Goal: Information Seeking & Learning: Check status

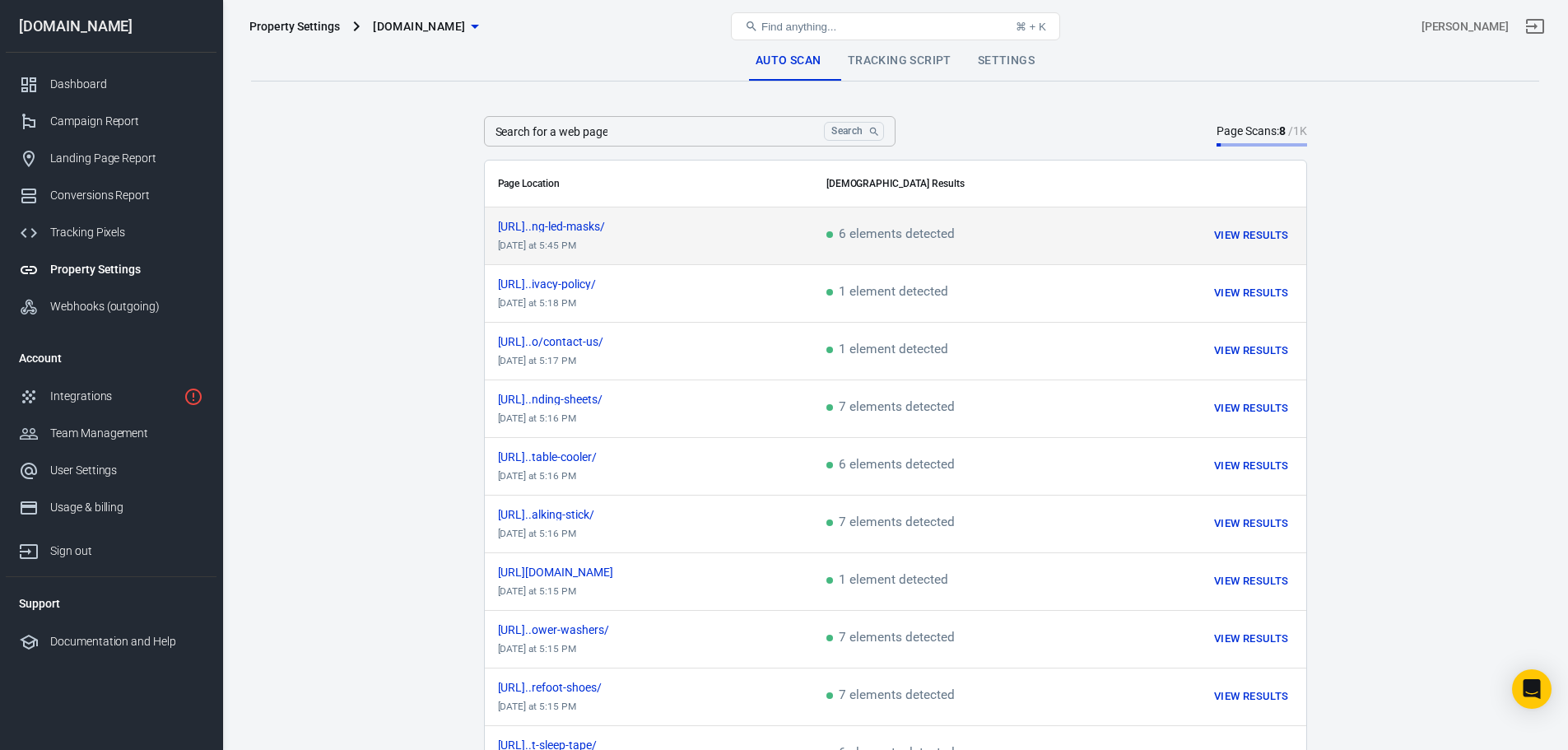
click at [1240, 233] on button "View Results" at bounding box center [1251, 235] width 82 height 26
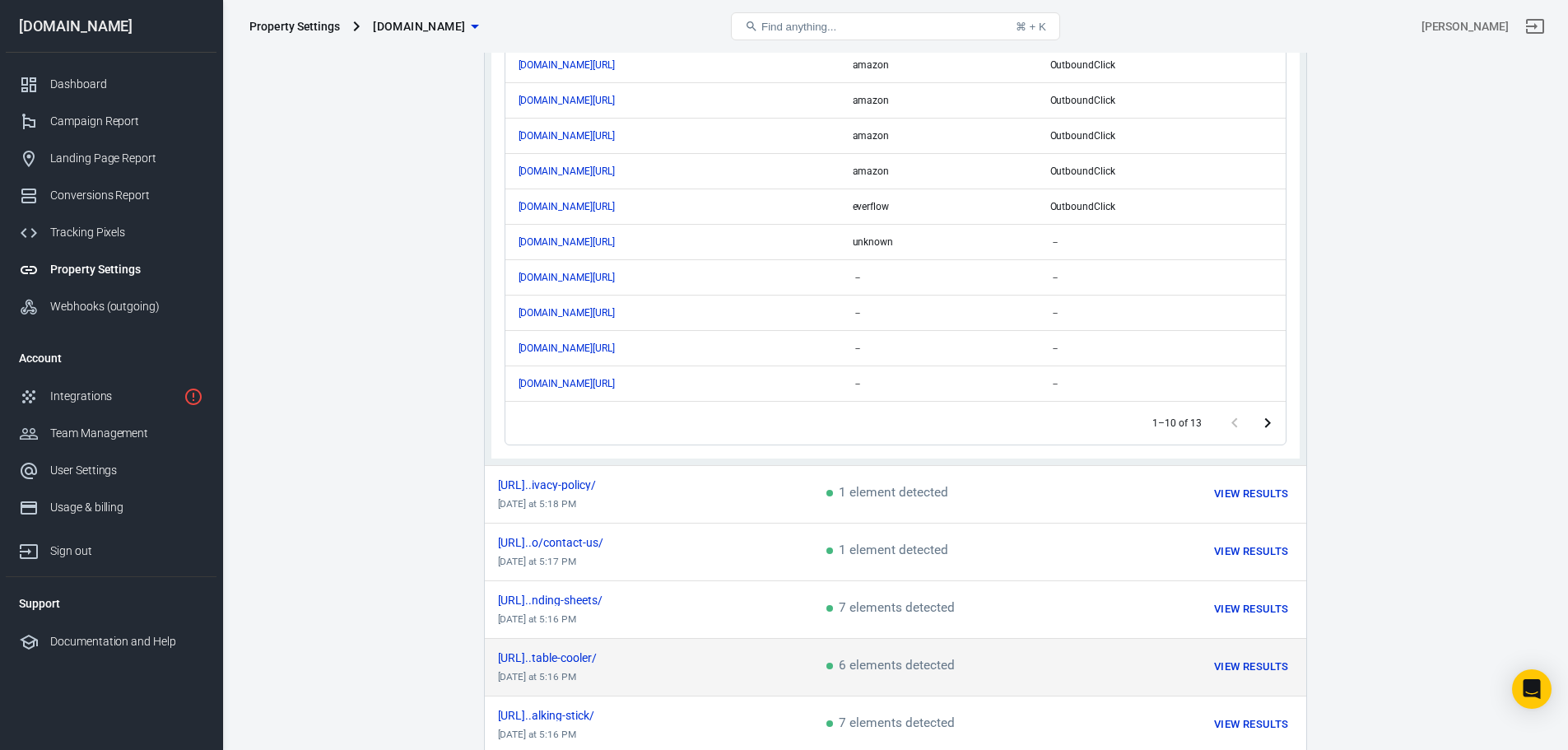
scroll to position [329, 0]
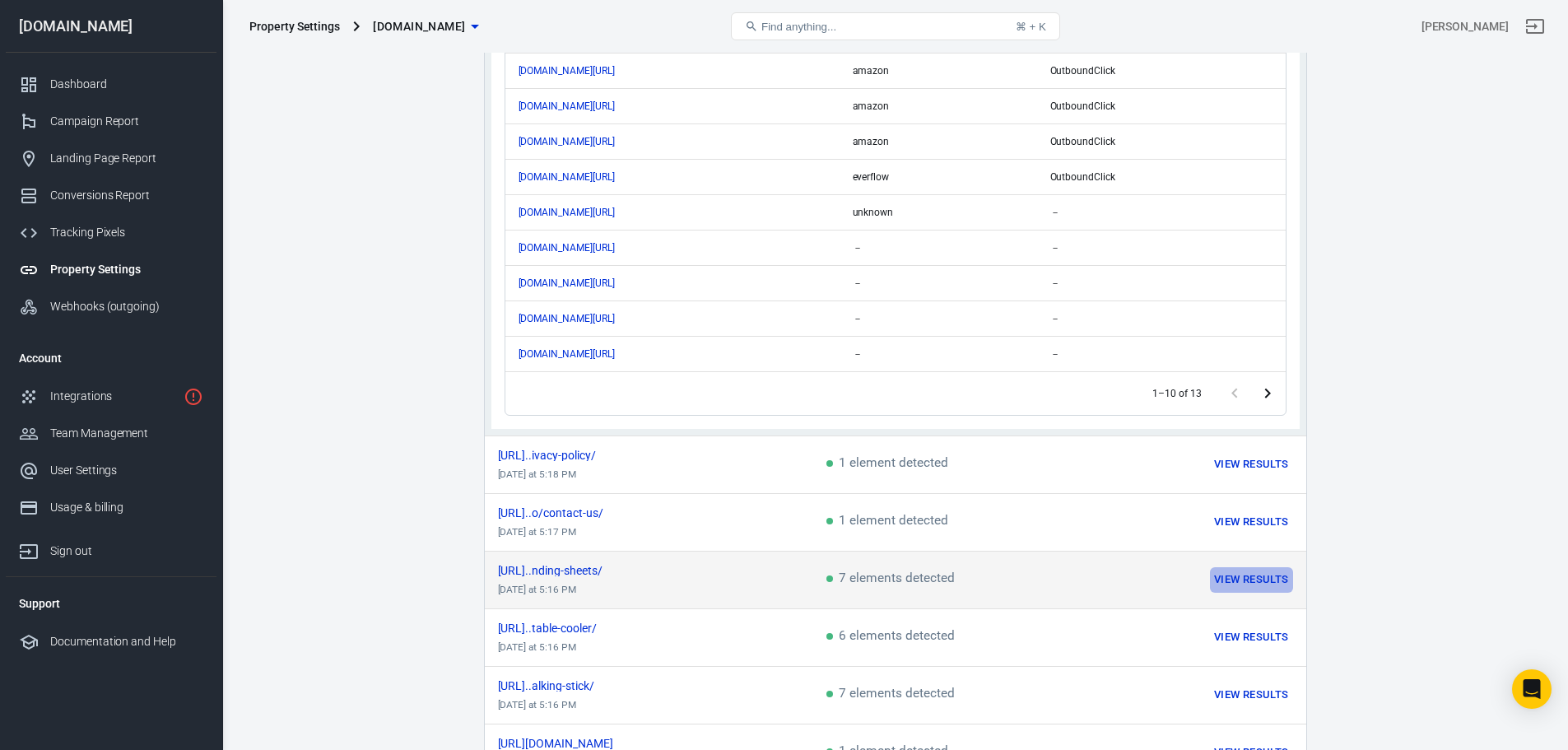
click at [1245, 574] on button "View Results" at bounding box center [1251, 580] width 82 height 26
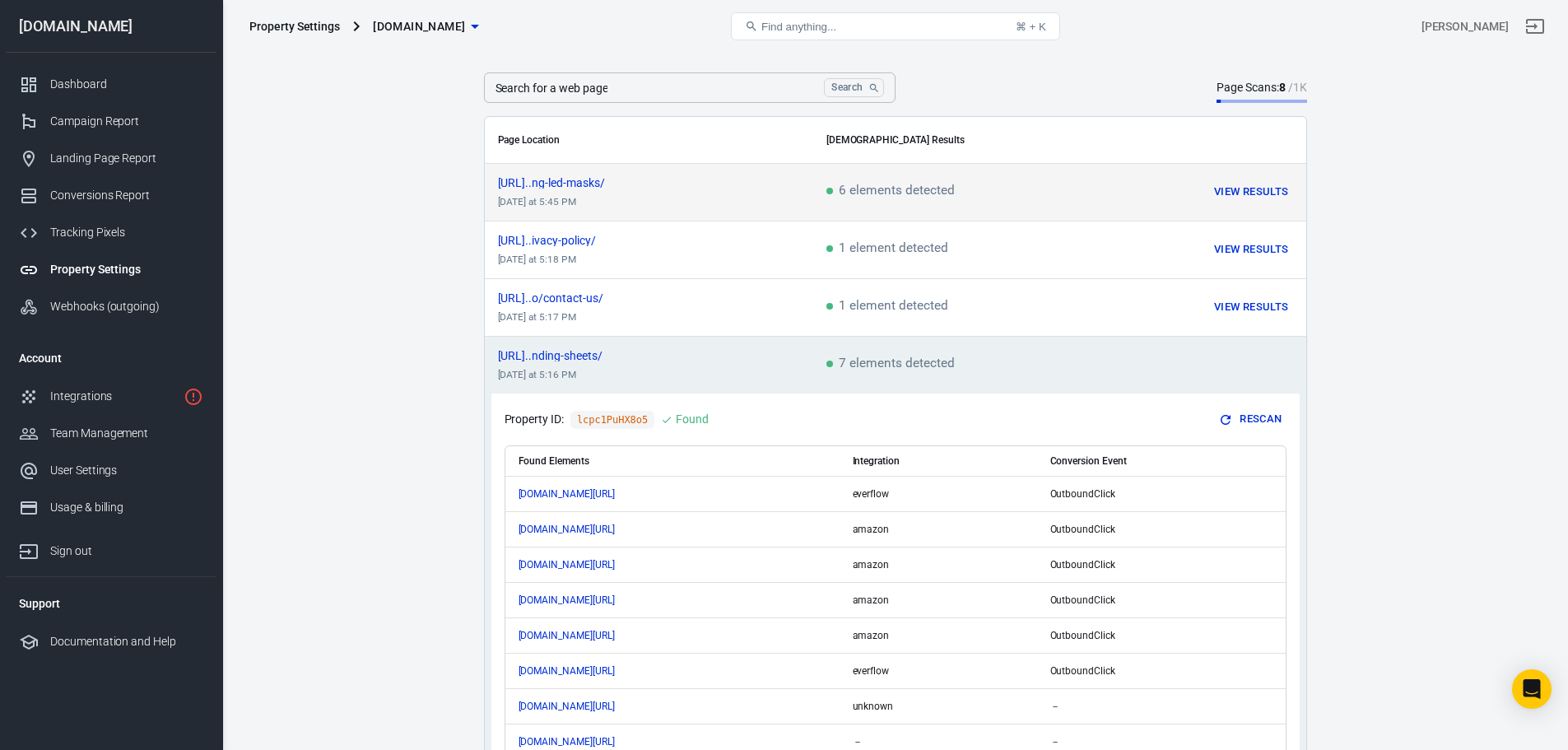
scroll to position [82, 0]
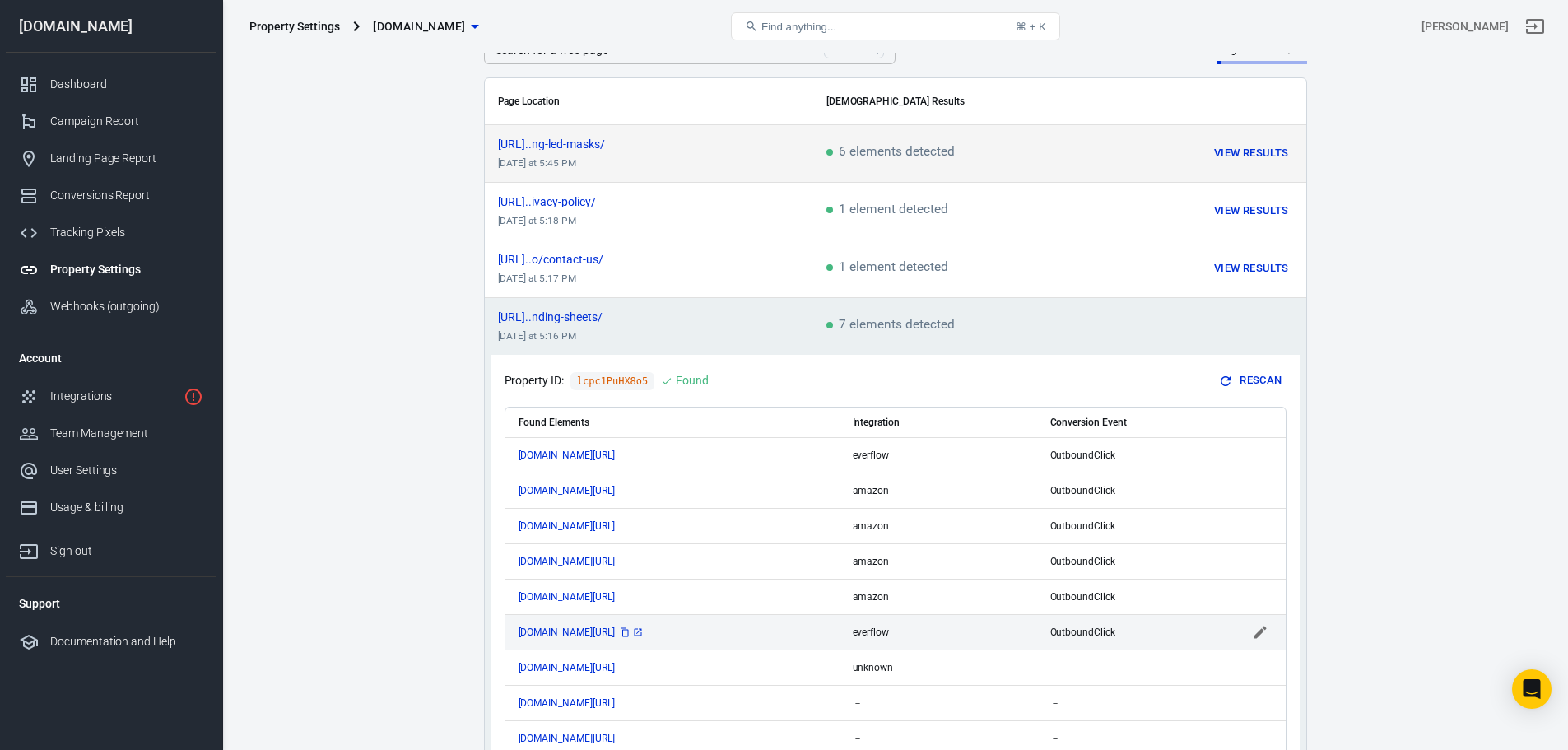
click at [643, 628] on icon "scrollable content" at bounding box center [638, 632] width 10 height 10
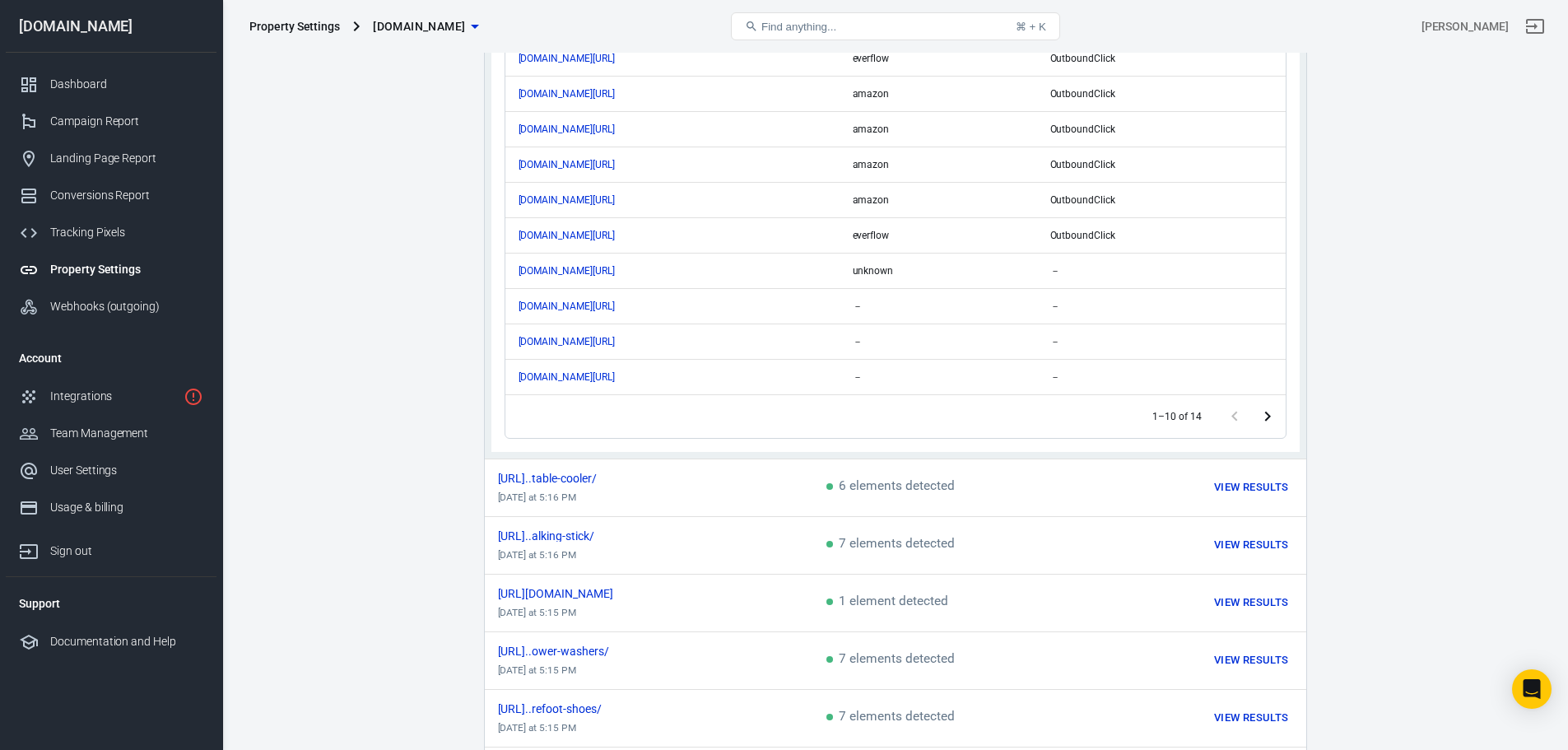
scroll to position [494, 0]
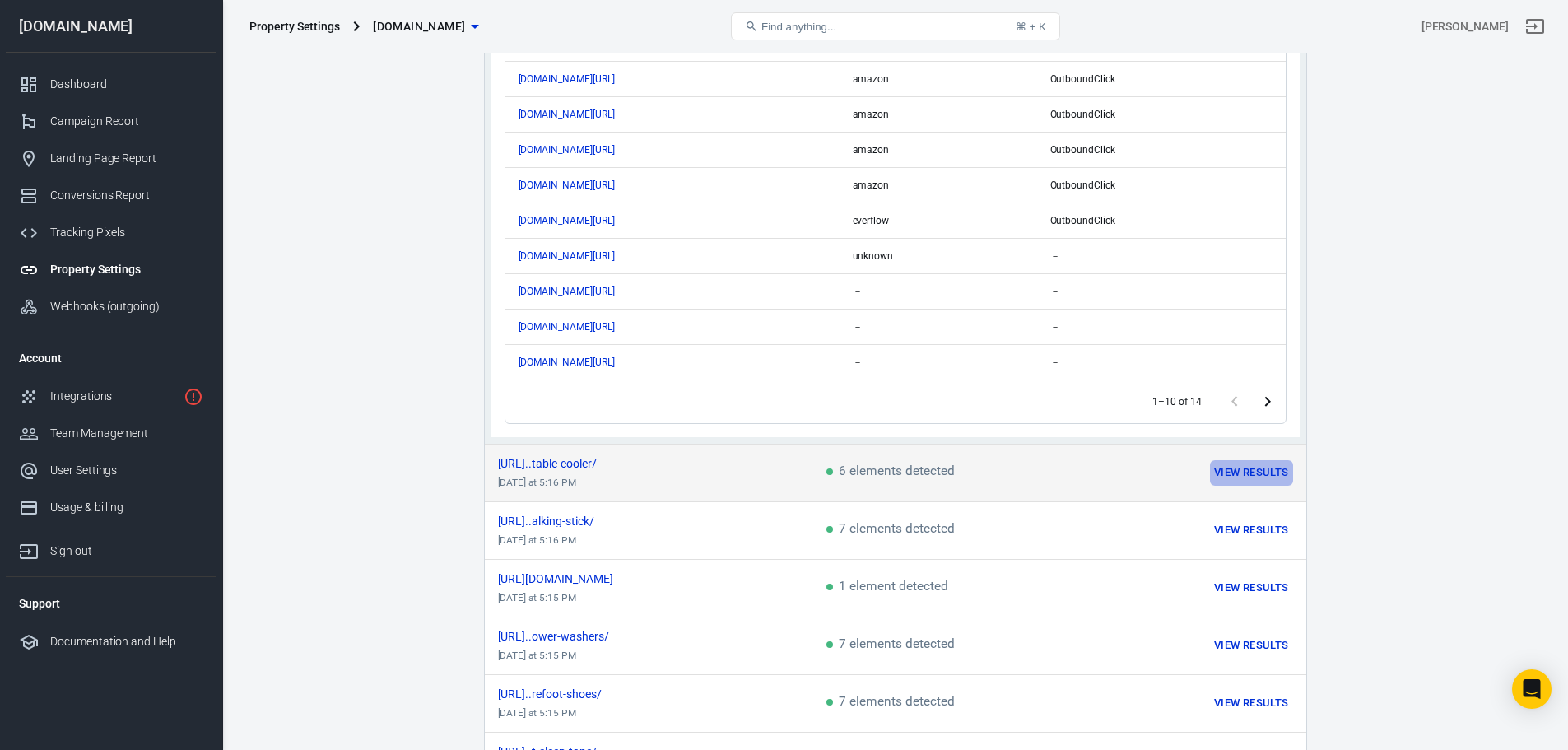
drag, startPoint x: 1259, startPoint y: 468, endPoint x: 1269, endPoint y: 461, distance: 12.2
click at [1259, 467] on button "View Results" at bounding box center [1251, 473] width 82 height 26
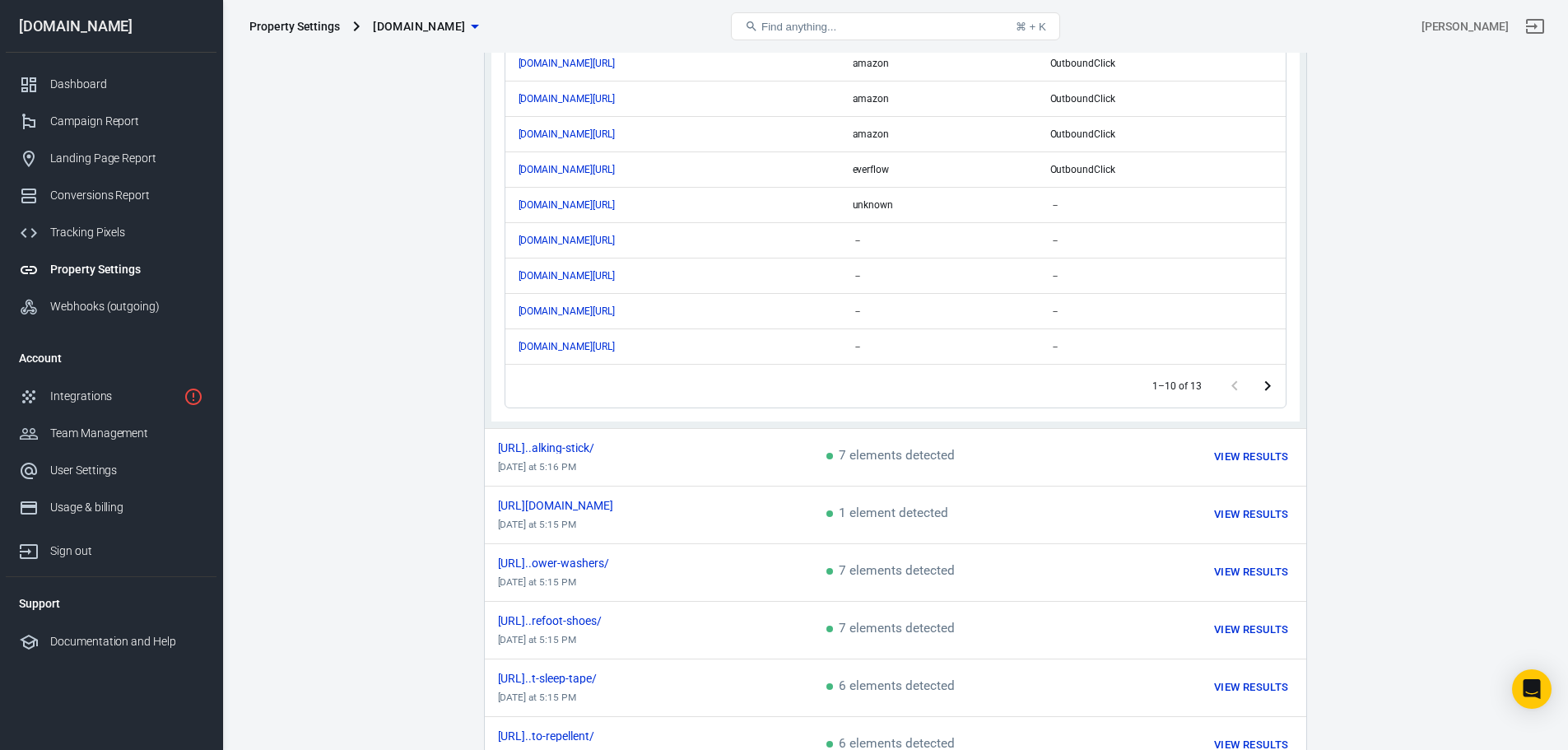
scroll to position [576, 0]
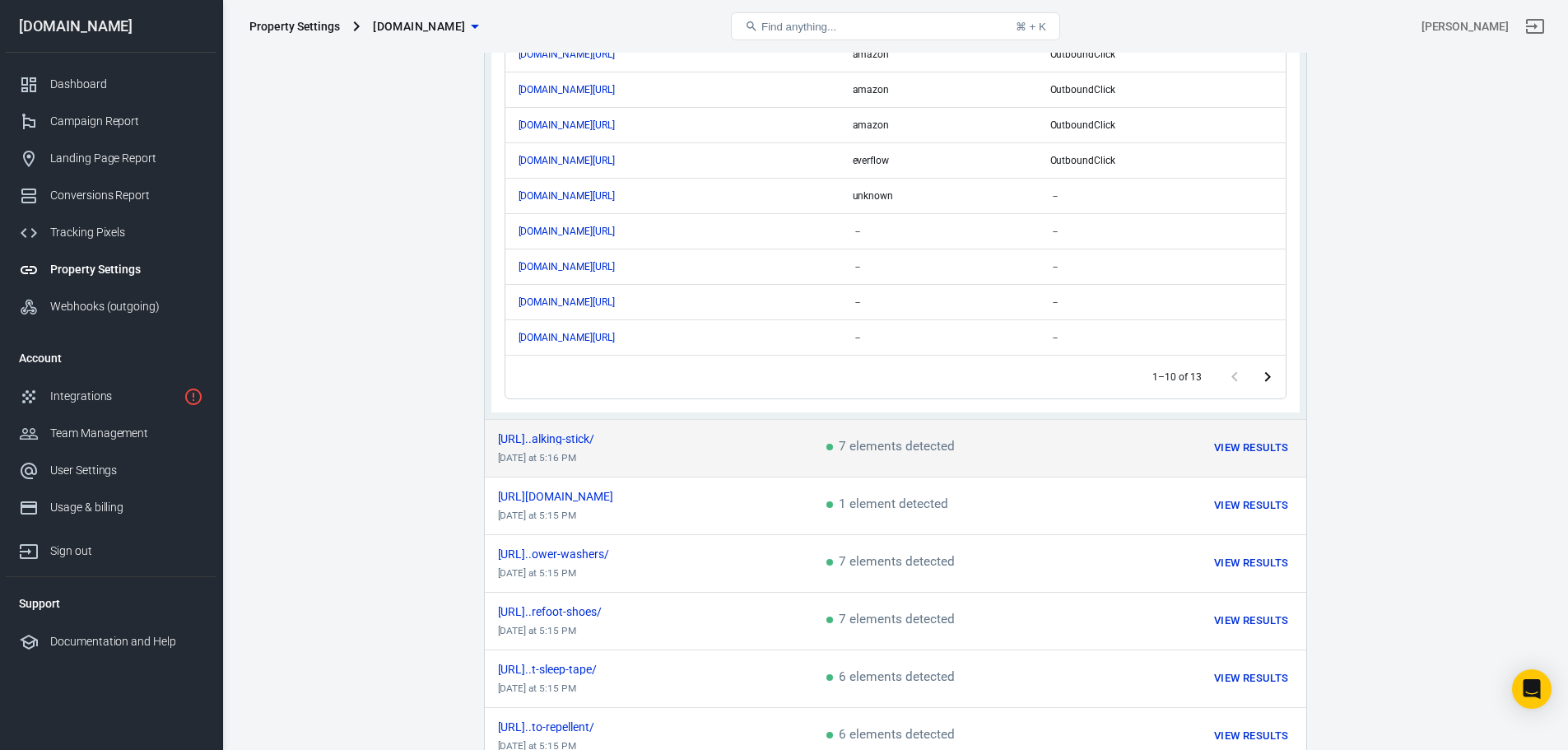
click at [1240, 448] on button "View Results" at bounding box center [1251, 448] width 82 height 26
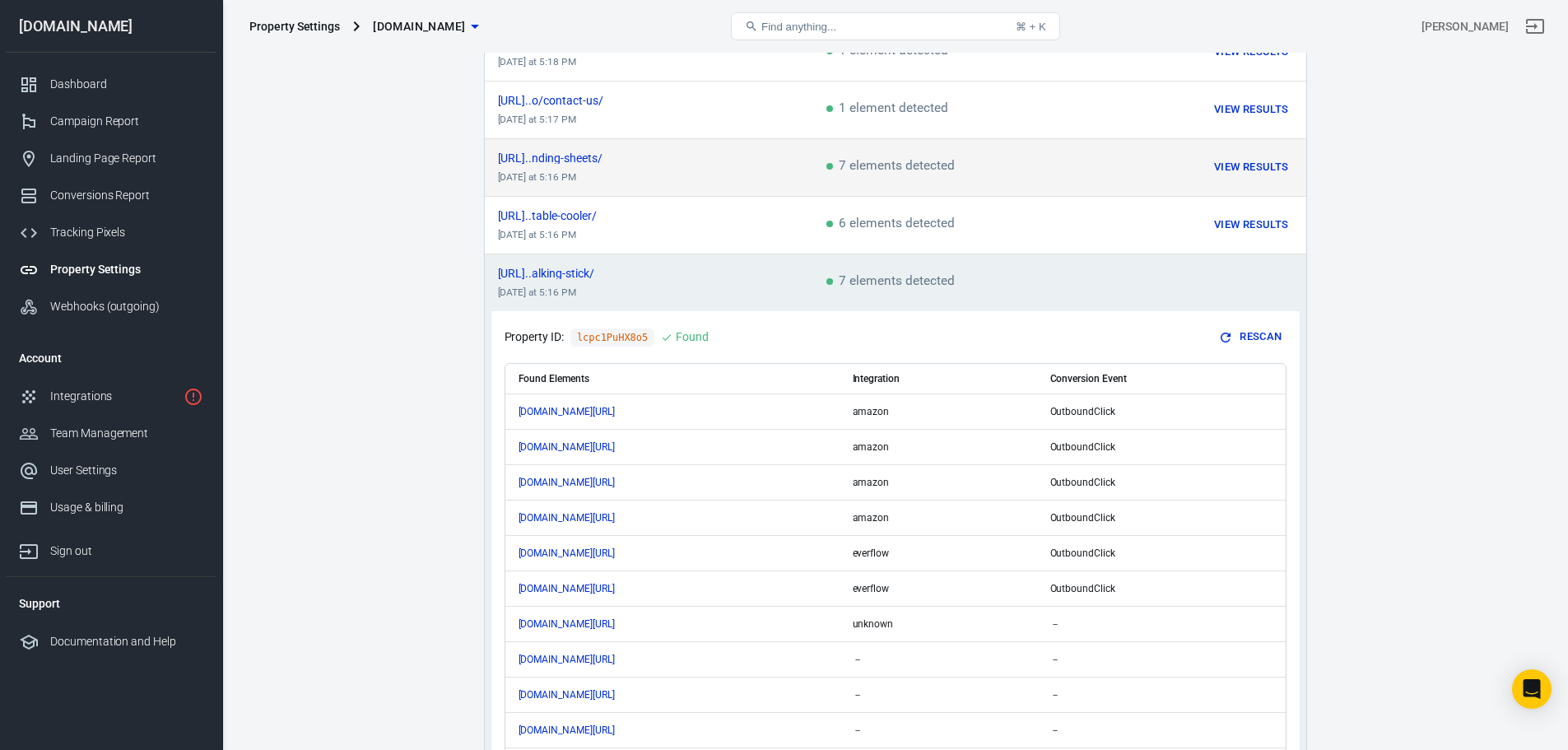
scroll to position [735, 0]
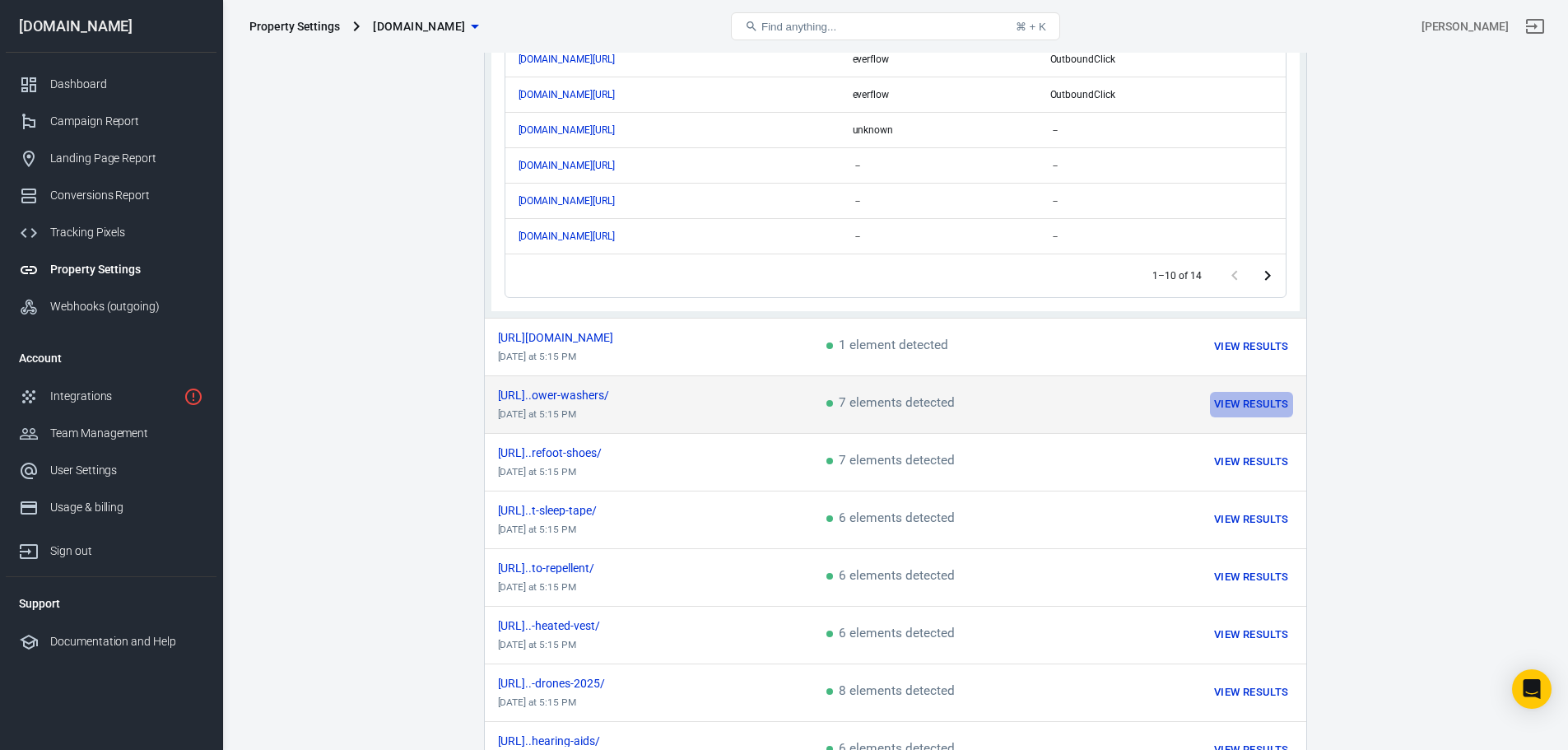
click at [1245, 396] on button "View Results" at bounding box center [1251, 405] width 82 height 26
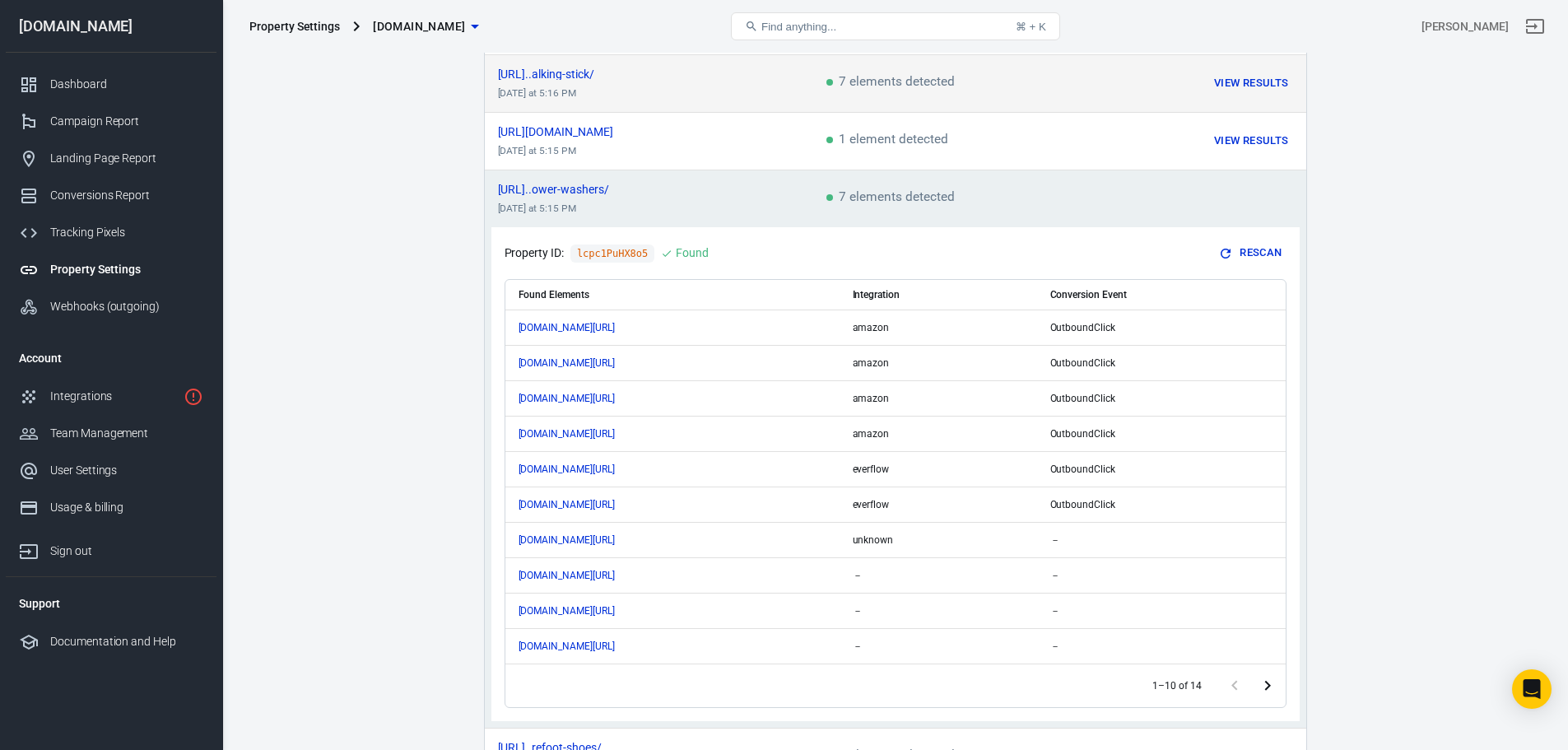
scroll to position [482, 0]
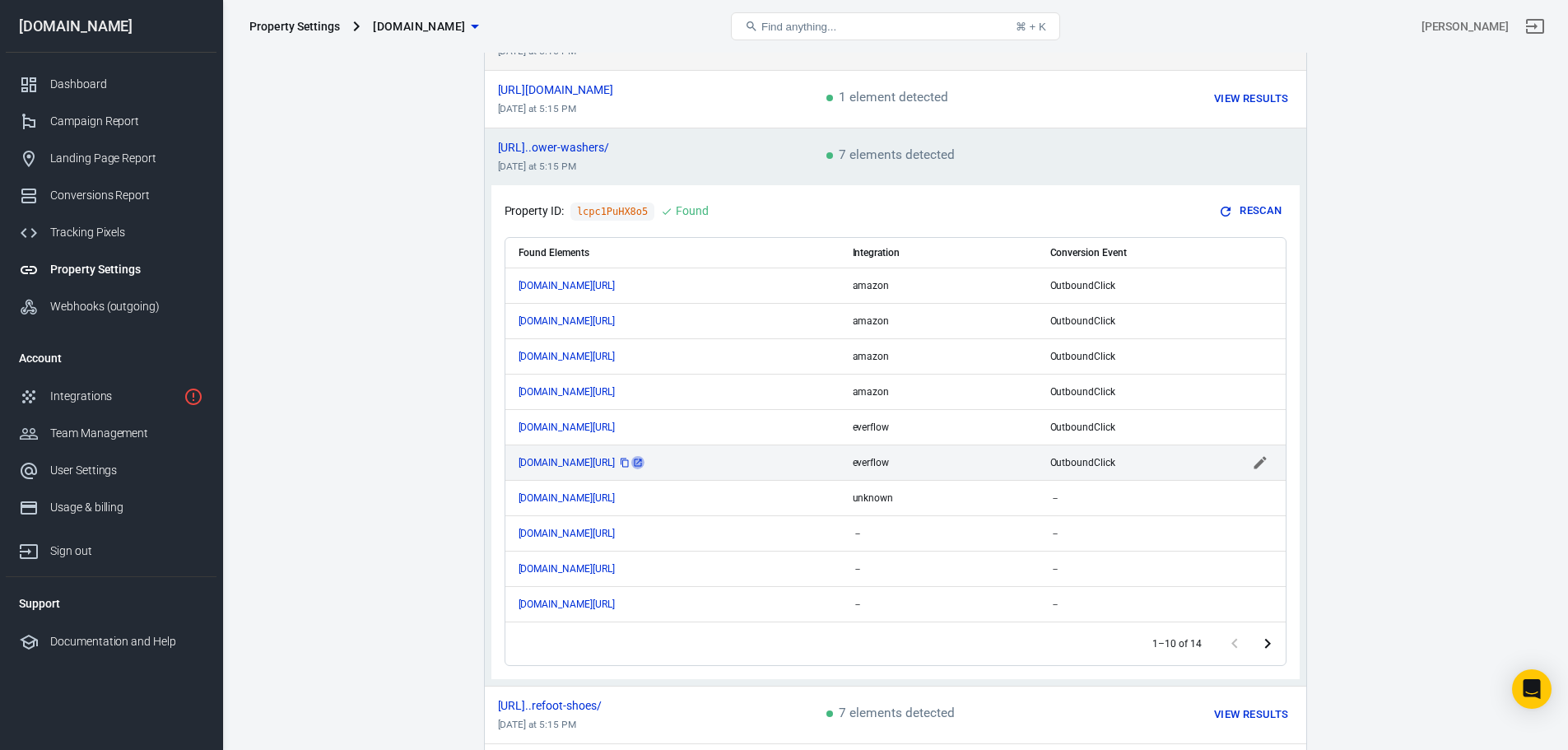
click at [643, 457] on icon "scrollable content" at bounding box center [638, 462] width 10 height 10
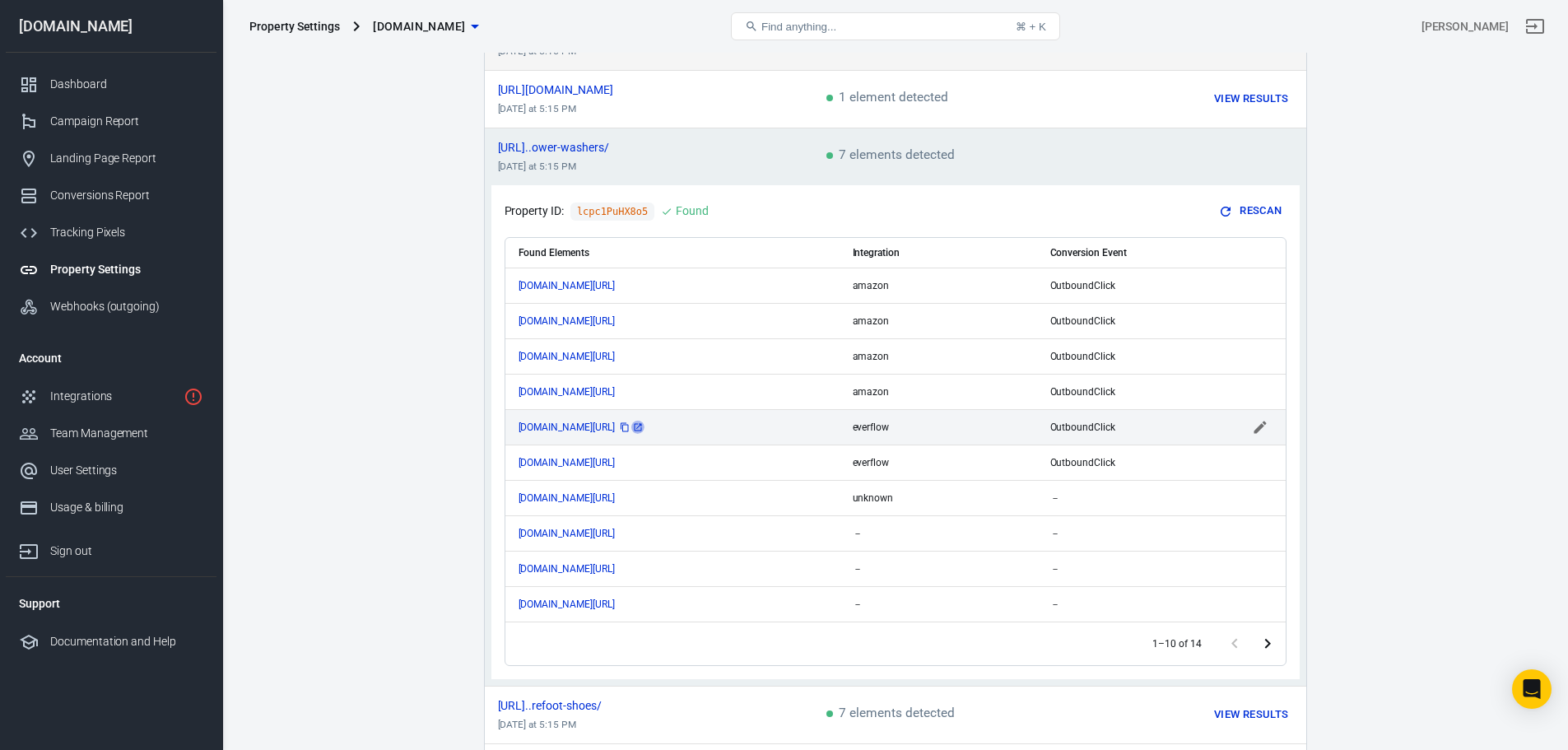
click at [641, 422] on icon "scrollable content" at bounding box center [637, 425] width 7 height 7
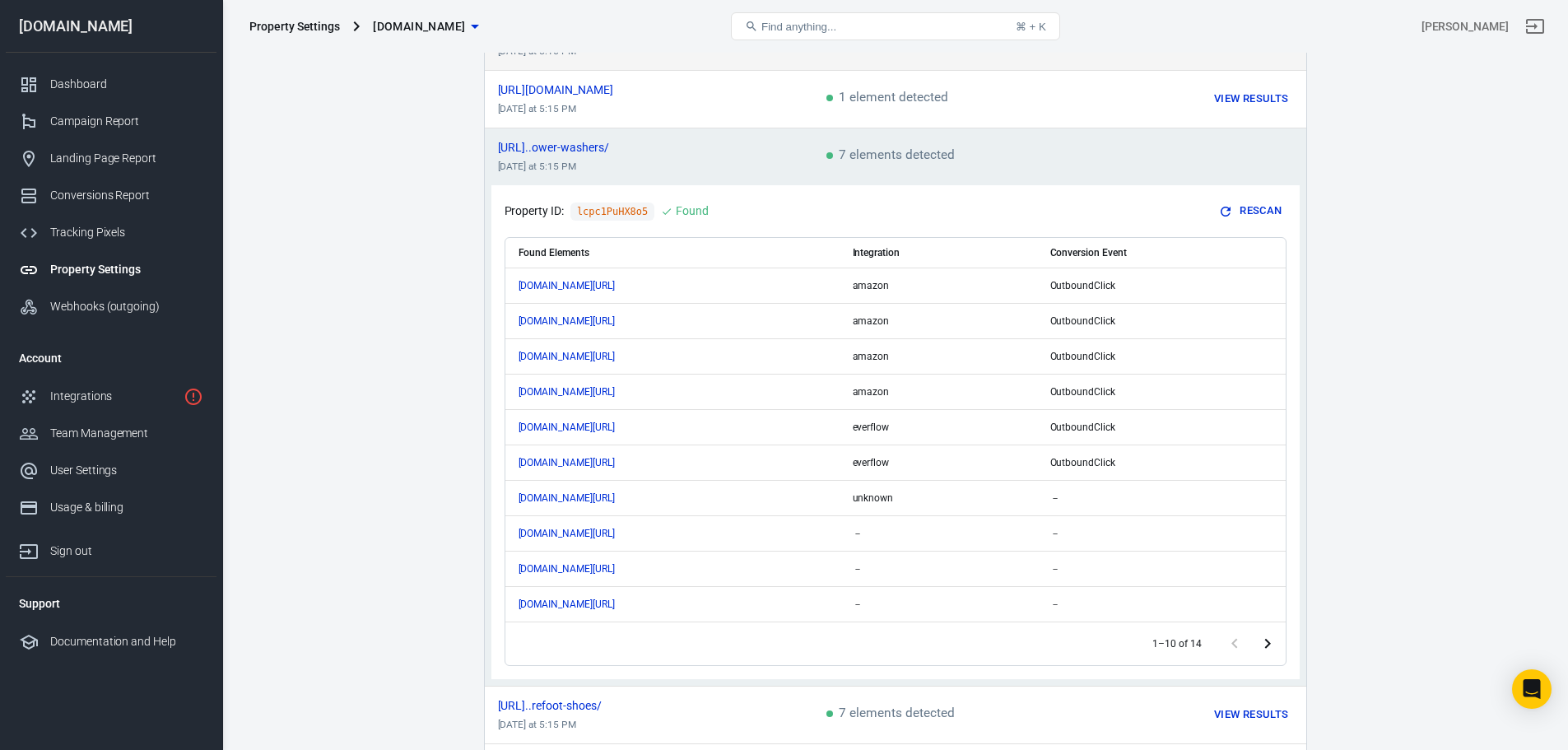
scroll to position [811, 0]
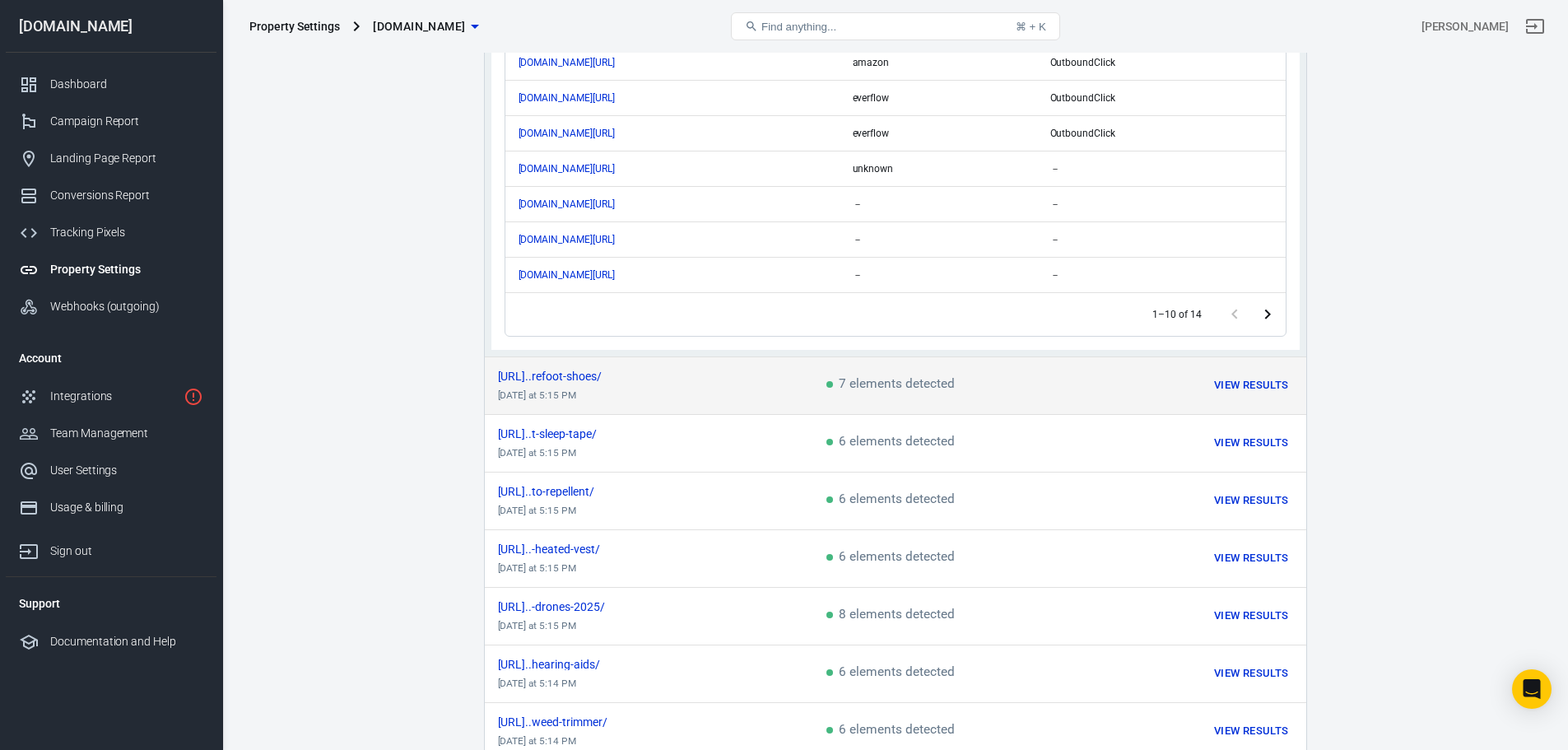
click at [1247, 373] on button "View Results" at bounding box center [1251, 386] width 82 height 26
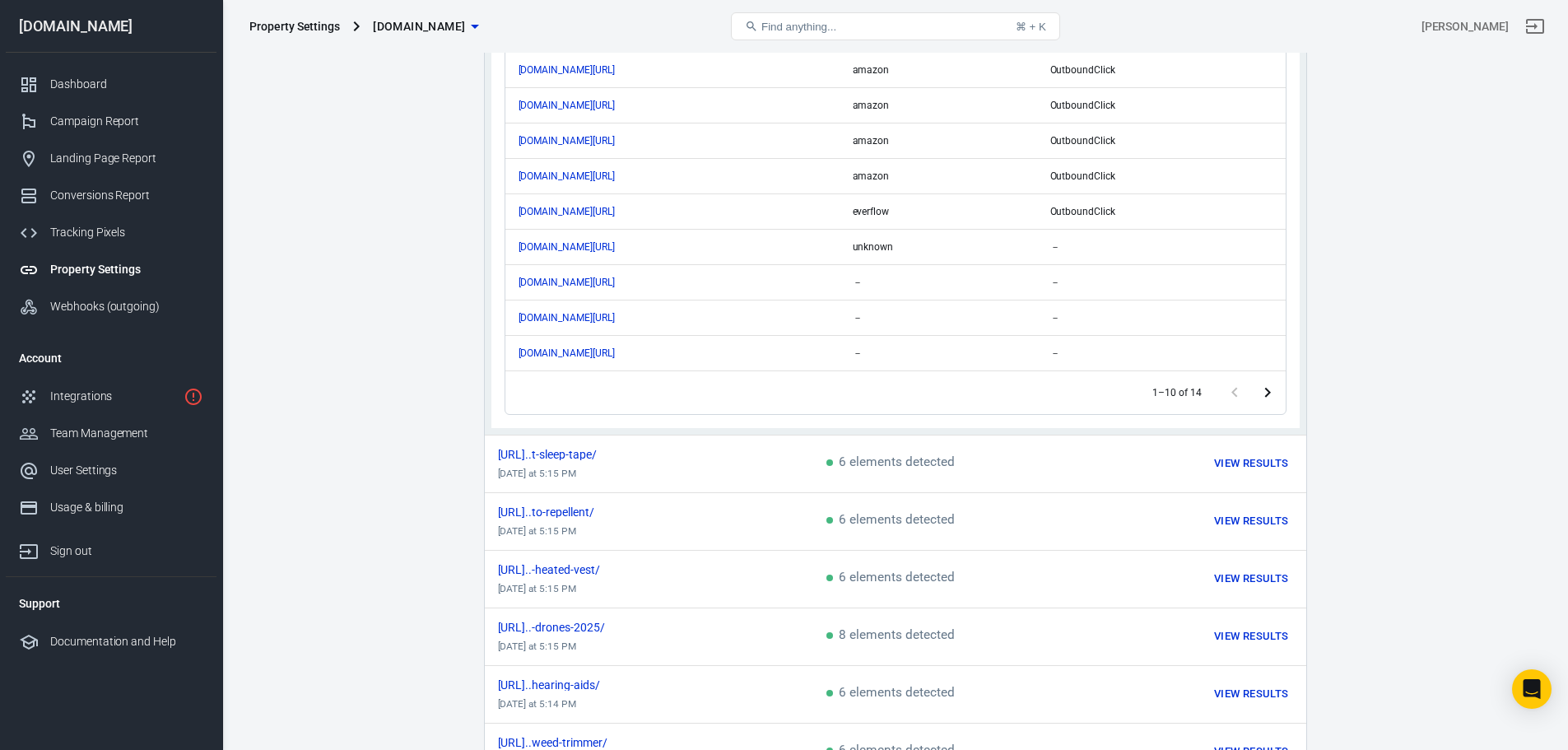
scroll to position [805, 0]
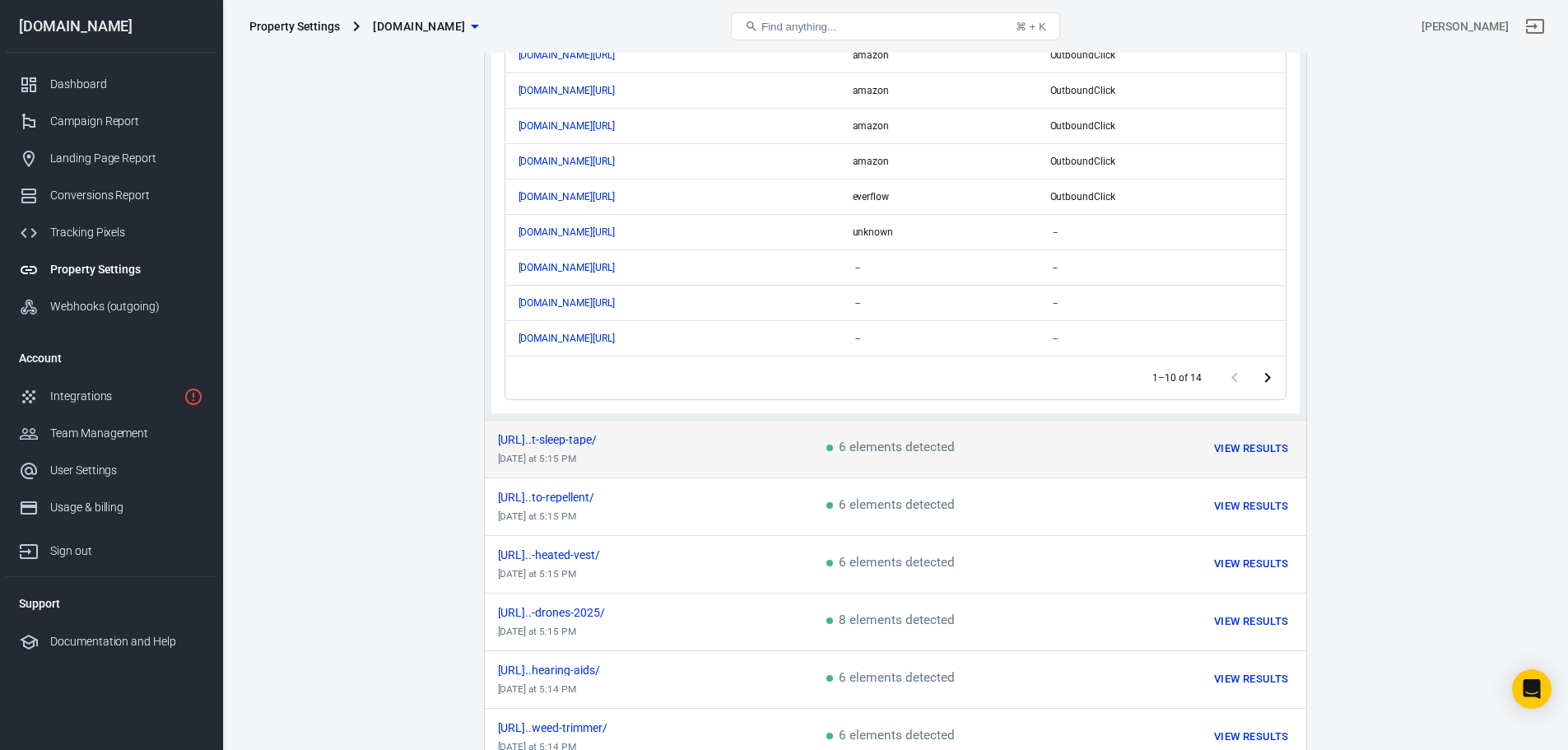
click at [1260, 441] on button "View Results" at bounding box center [1251, 449] width 82 height 26
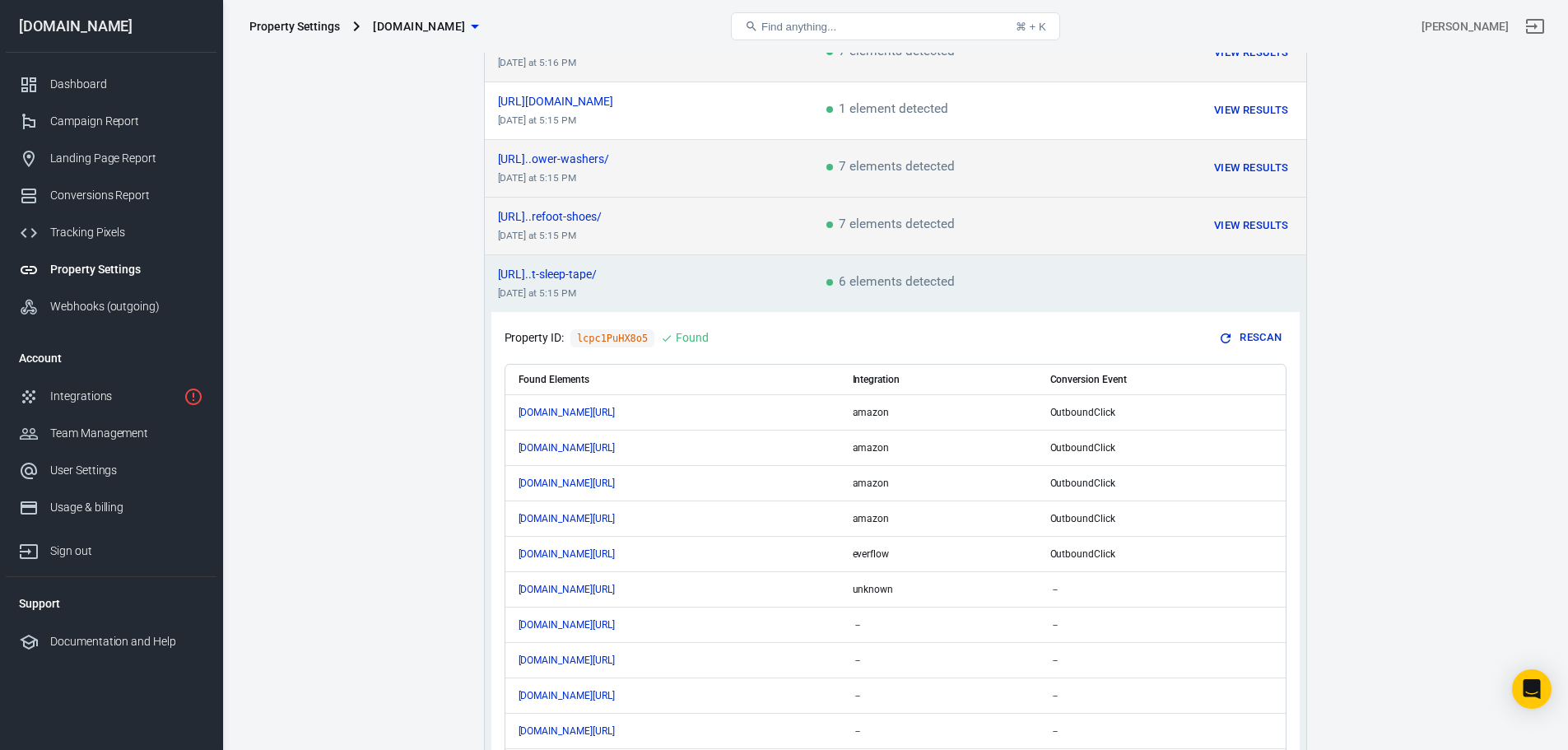
scroll to position [883, 0]
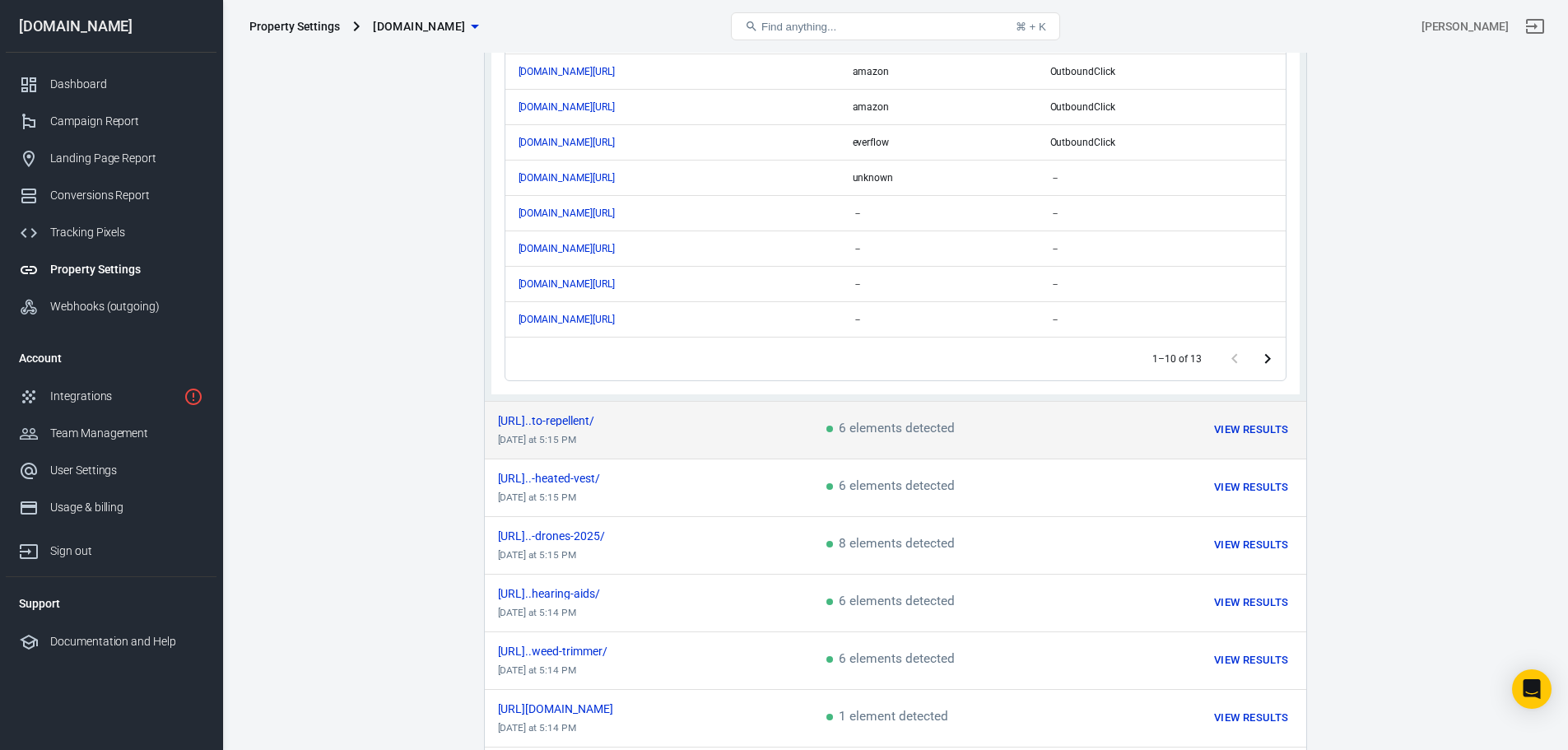
click at [1237, 422] on button "View Results" at bounding box center [1251, 430] width 82 height 26
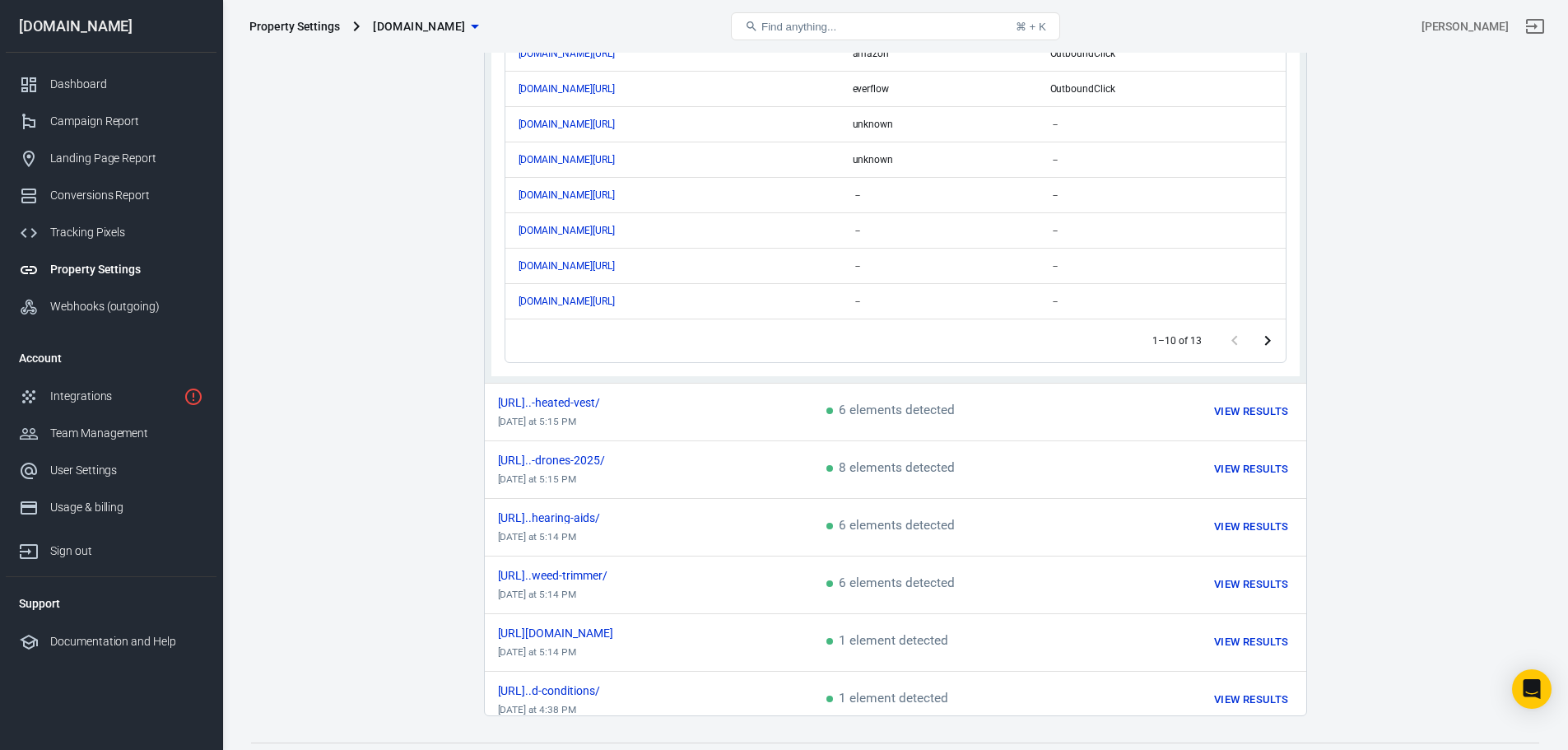
scroll to position [994, 0]
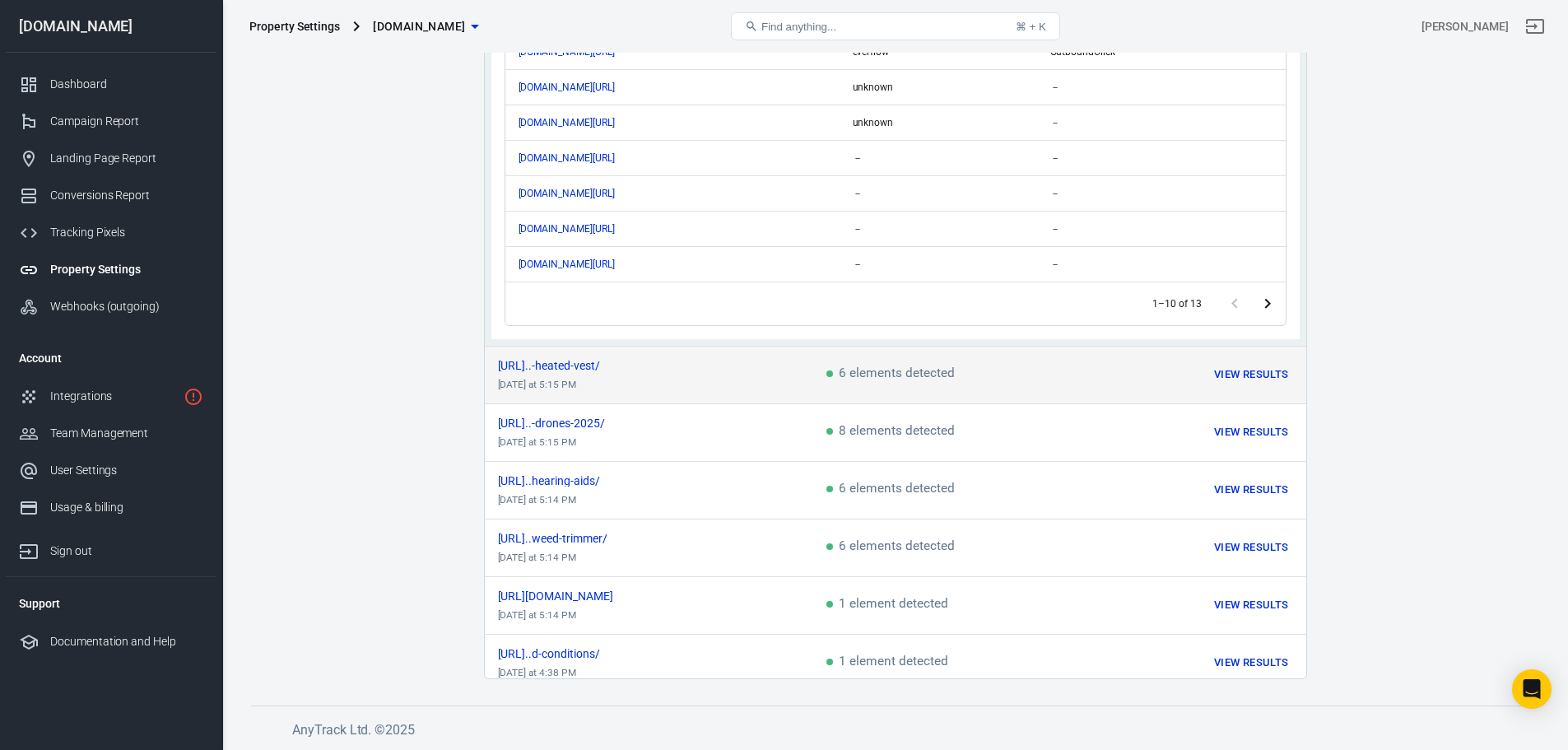
click at [1244, 365] on button "View Results" at bounding box center [1251, 375] width 82 height 26
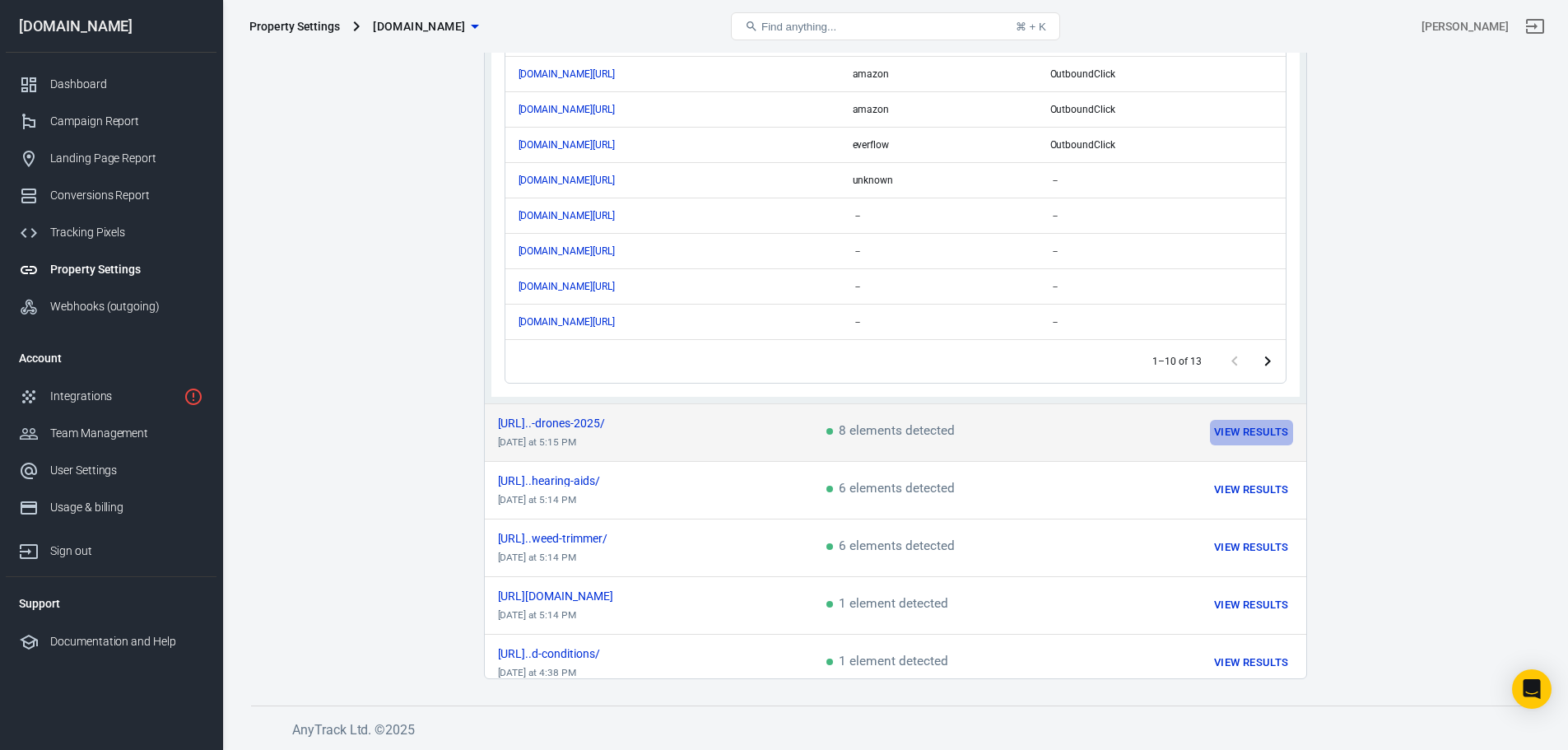
click at [1225, 424] on button "View Results" at bounding box center [1251, 432] width 82 height 26
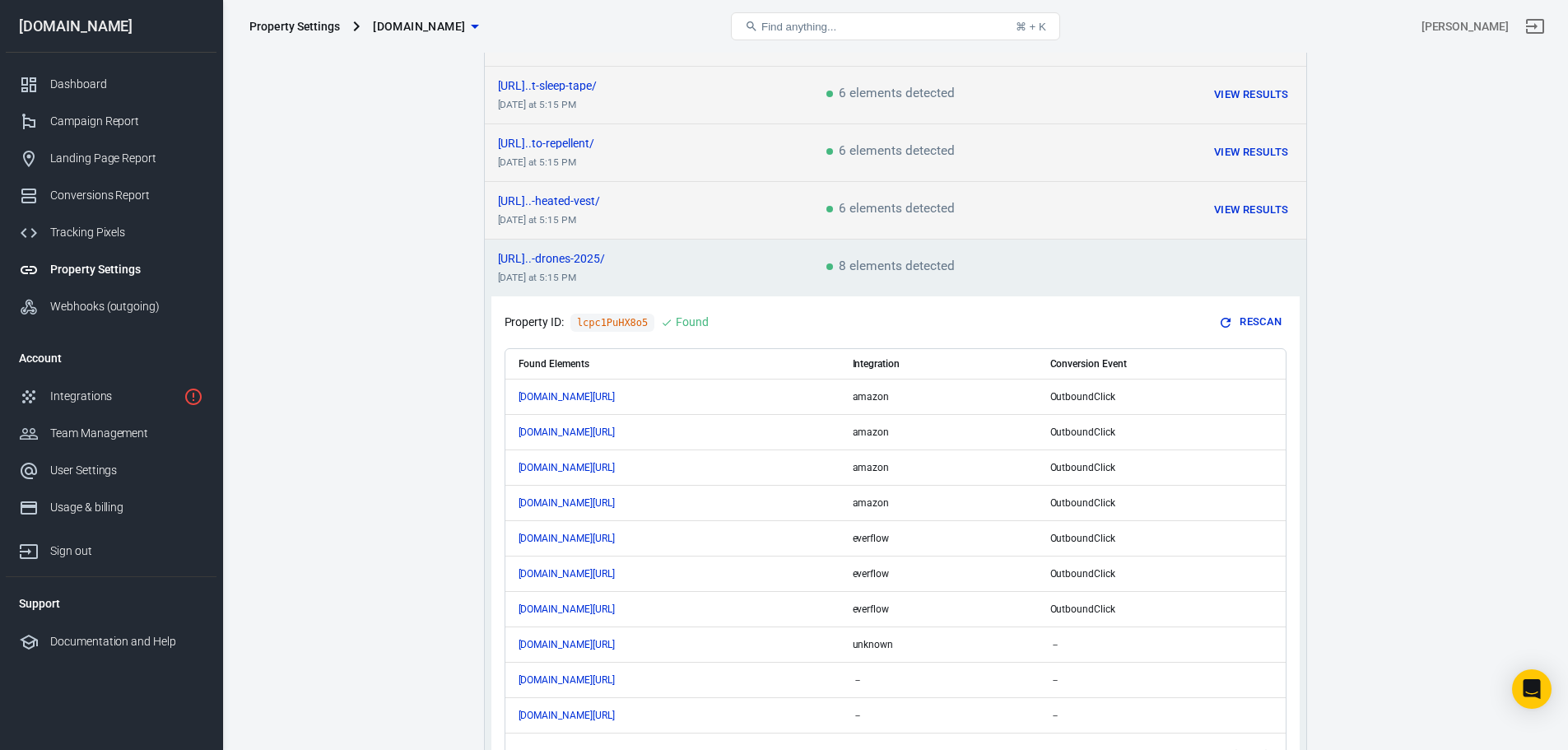
scroll to position [660, 0]
click at [643, 604] on icon "scrollable content" at bounding box center [638, 609] width 10 height 10
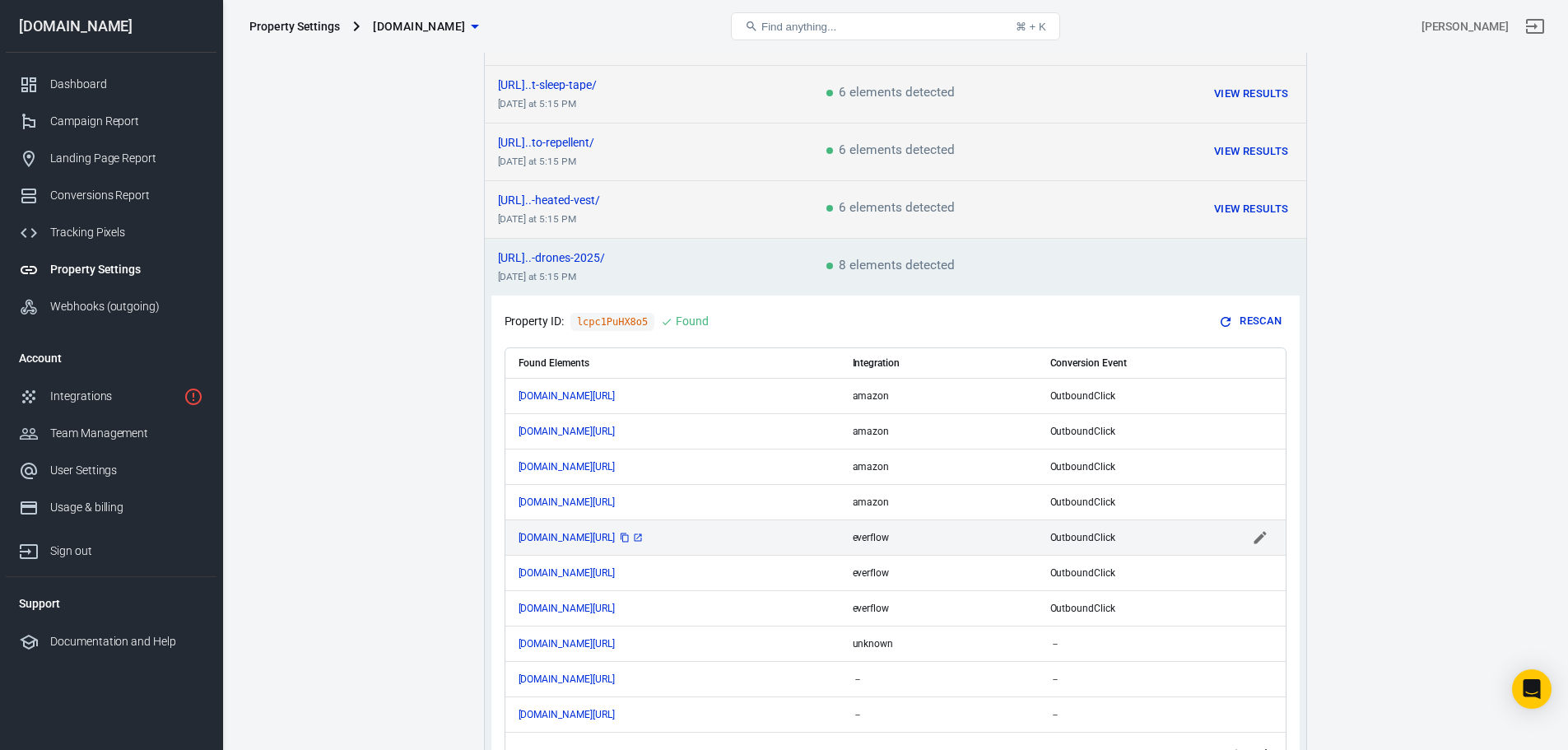
click at [643, 532] on icon "scrollable content" at bounding box center [638, 537] width 10 height 10
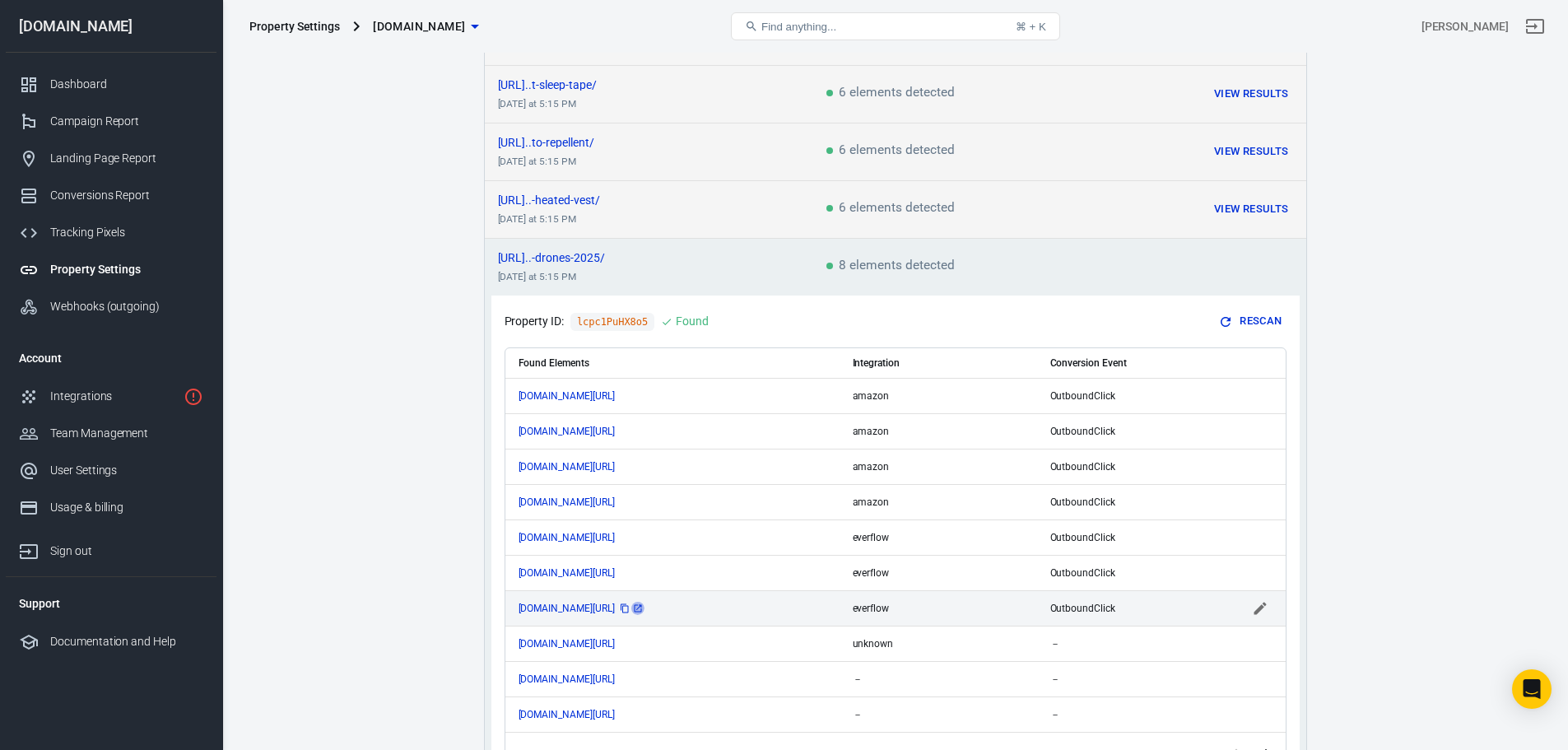
click at [643, 604] on icon "scrollable content" at bounding box center [638, 609] width 10 height 10
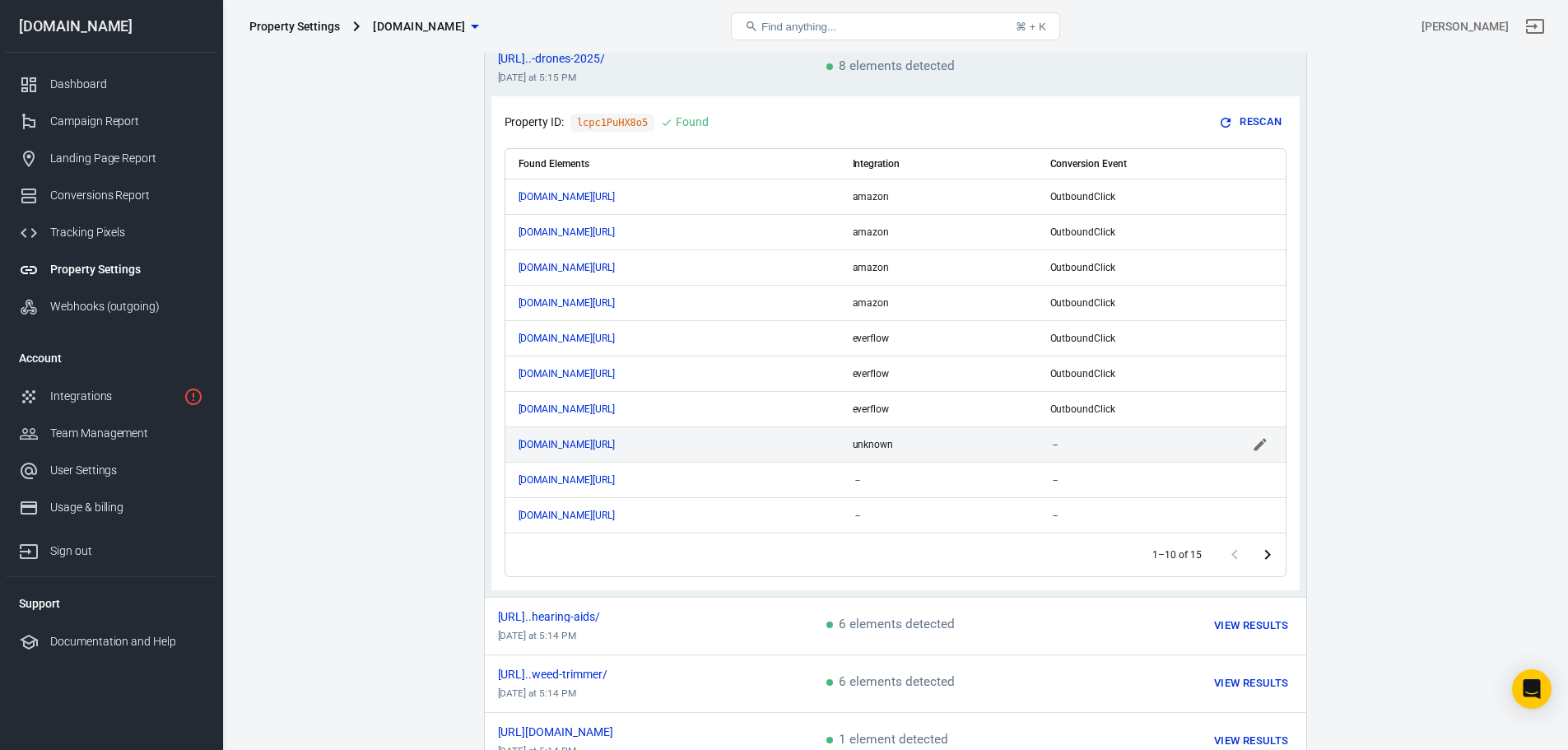
scroll to position [989, 0]
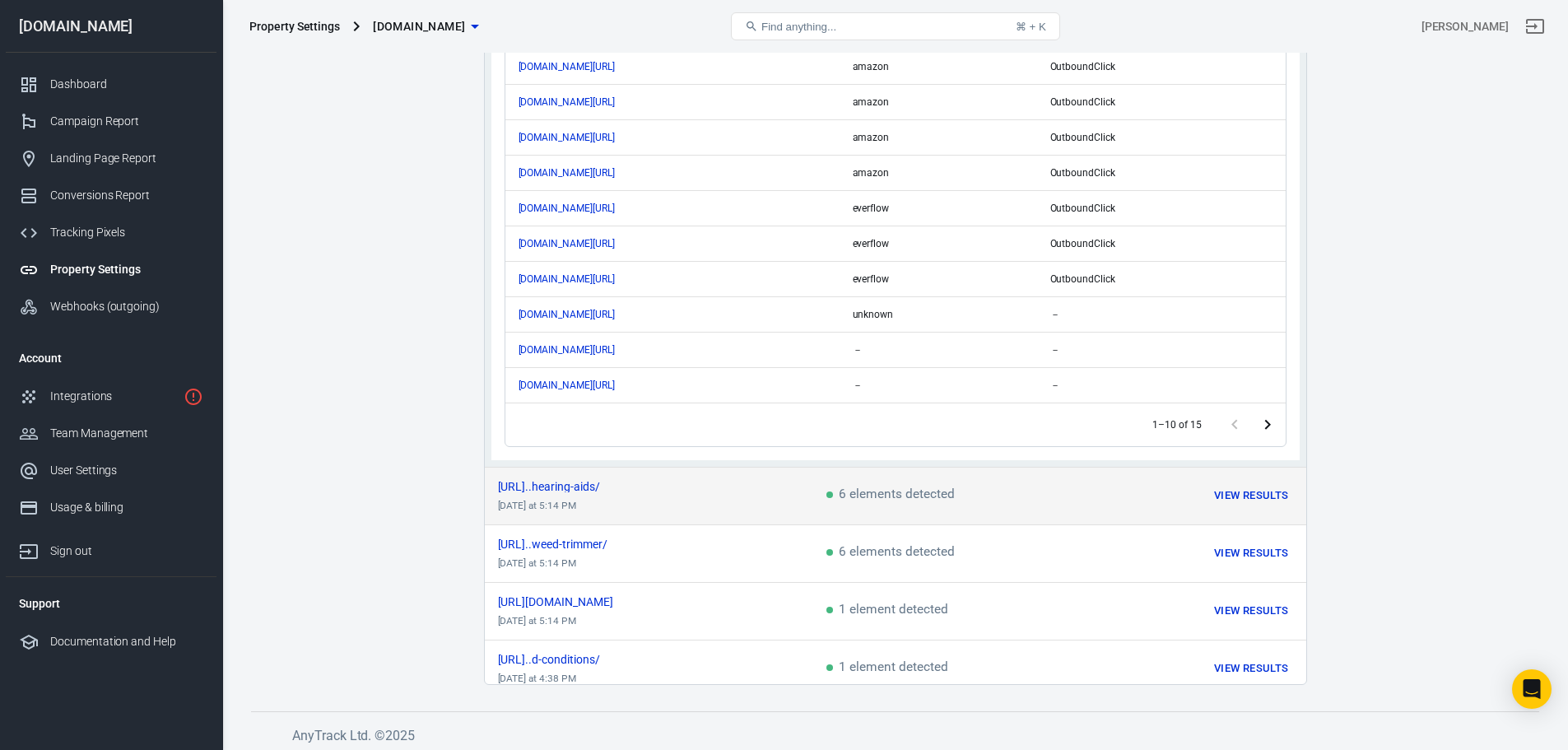
click at [1254, 483] on button "View Results" at bounding box center [1251, 496] width 82 height 26
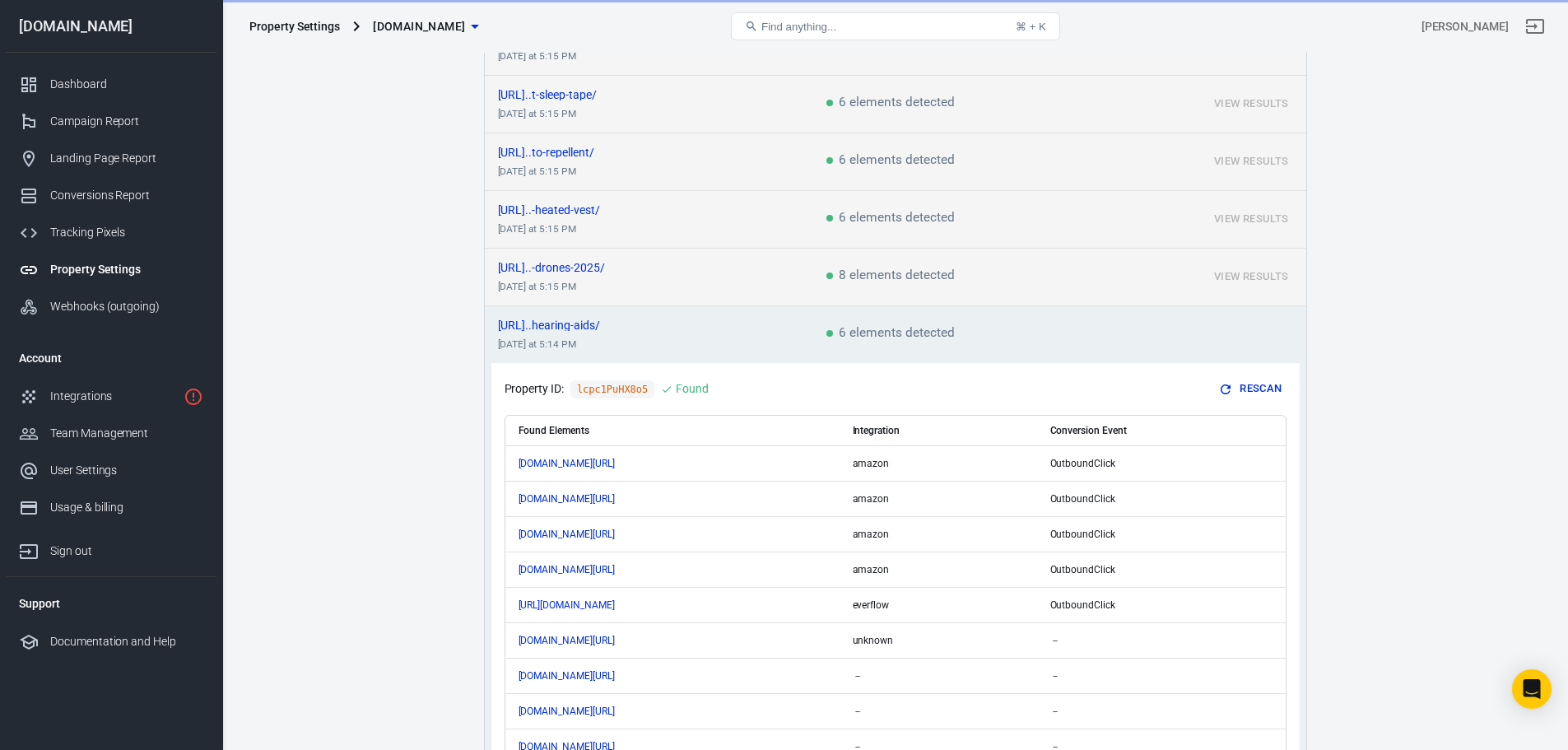
scroll to position [736, 0]
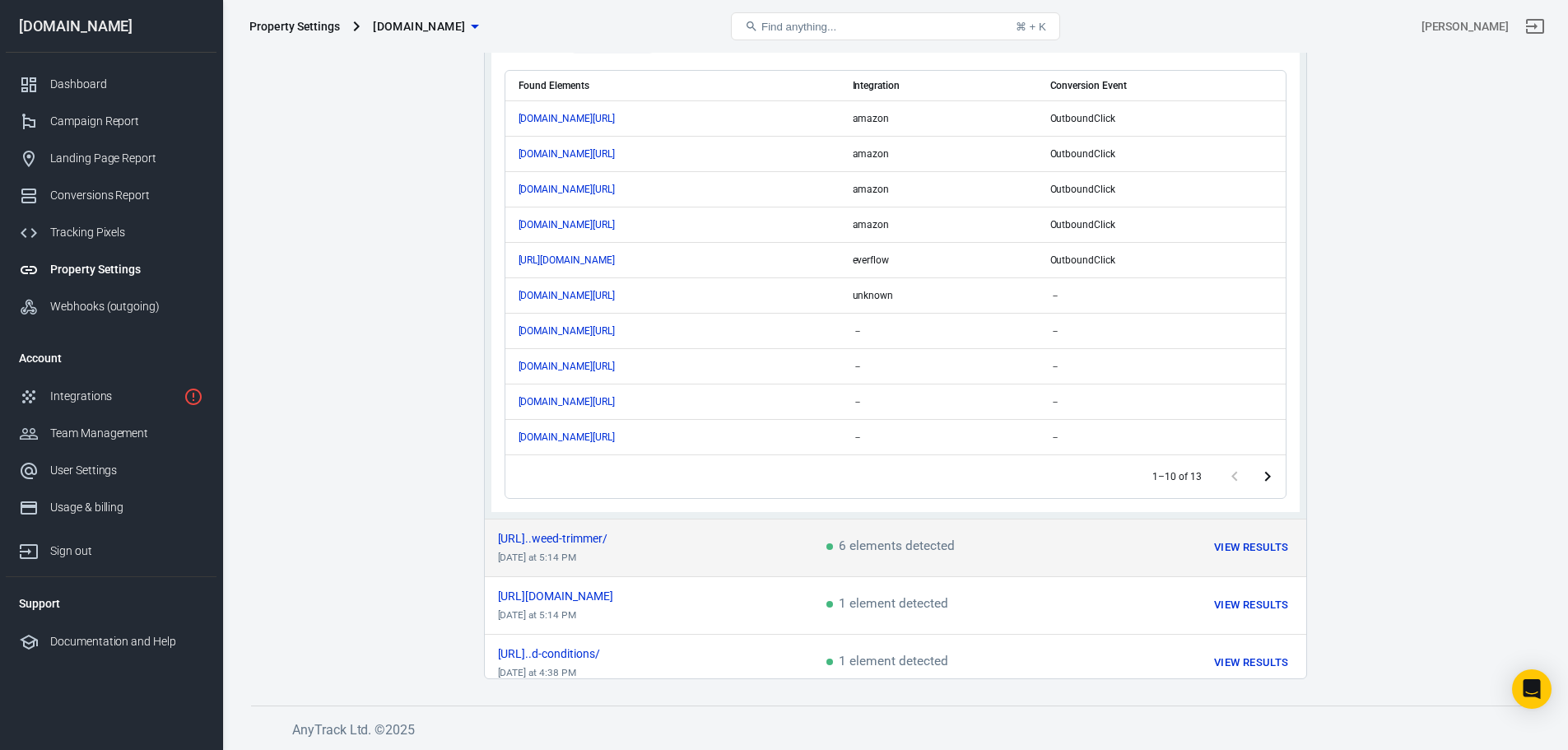
click at [1236, 535] on button "View Results" at bounding box center [1251, 548] width 82 height 26
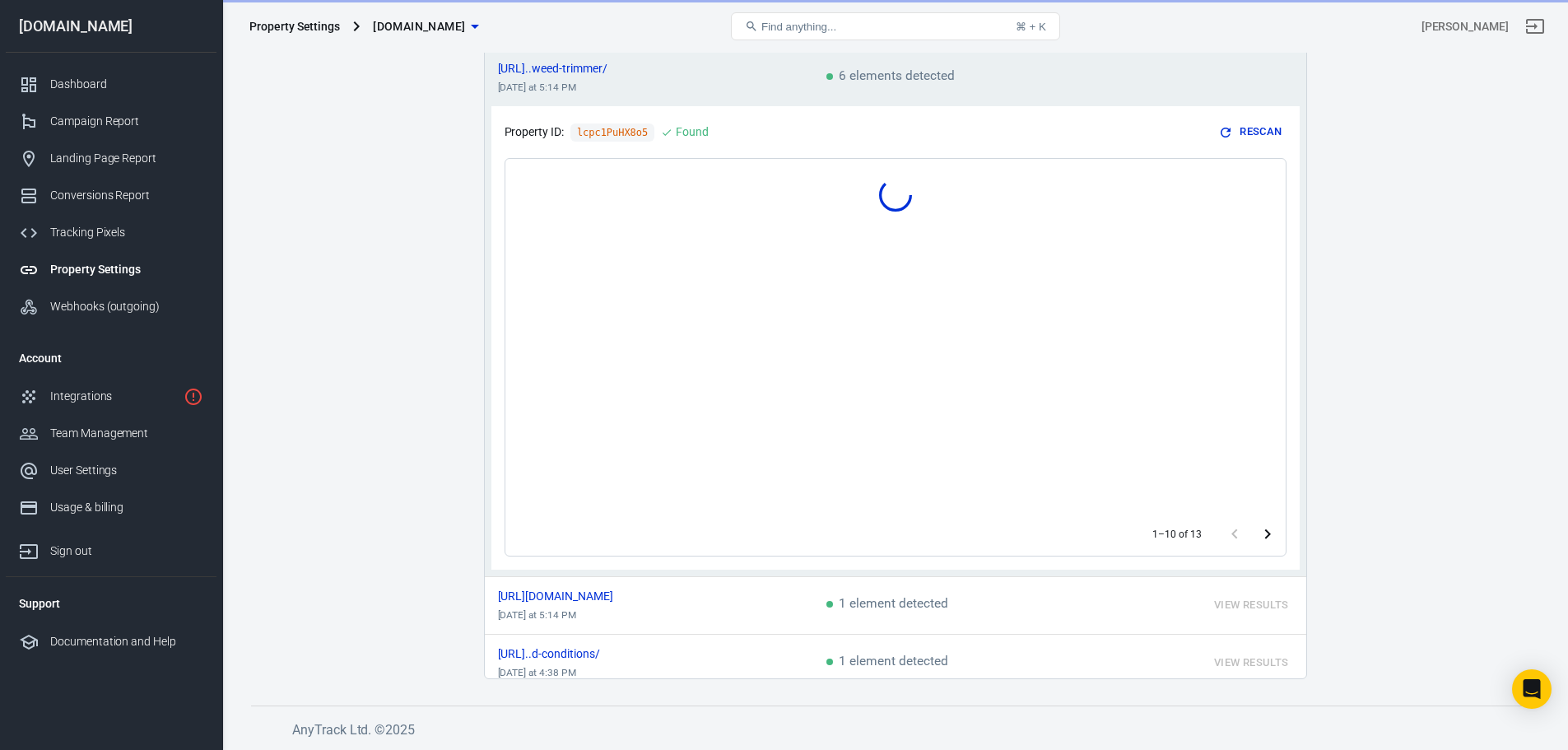
scroll to position [994, 0]
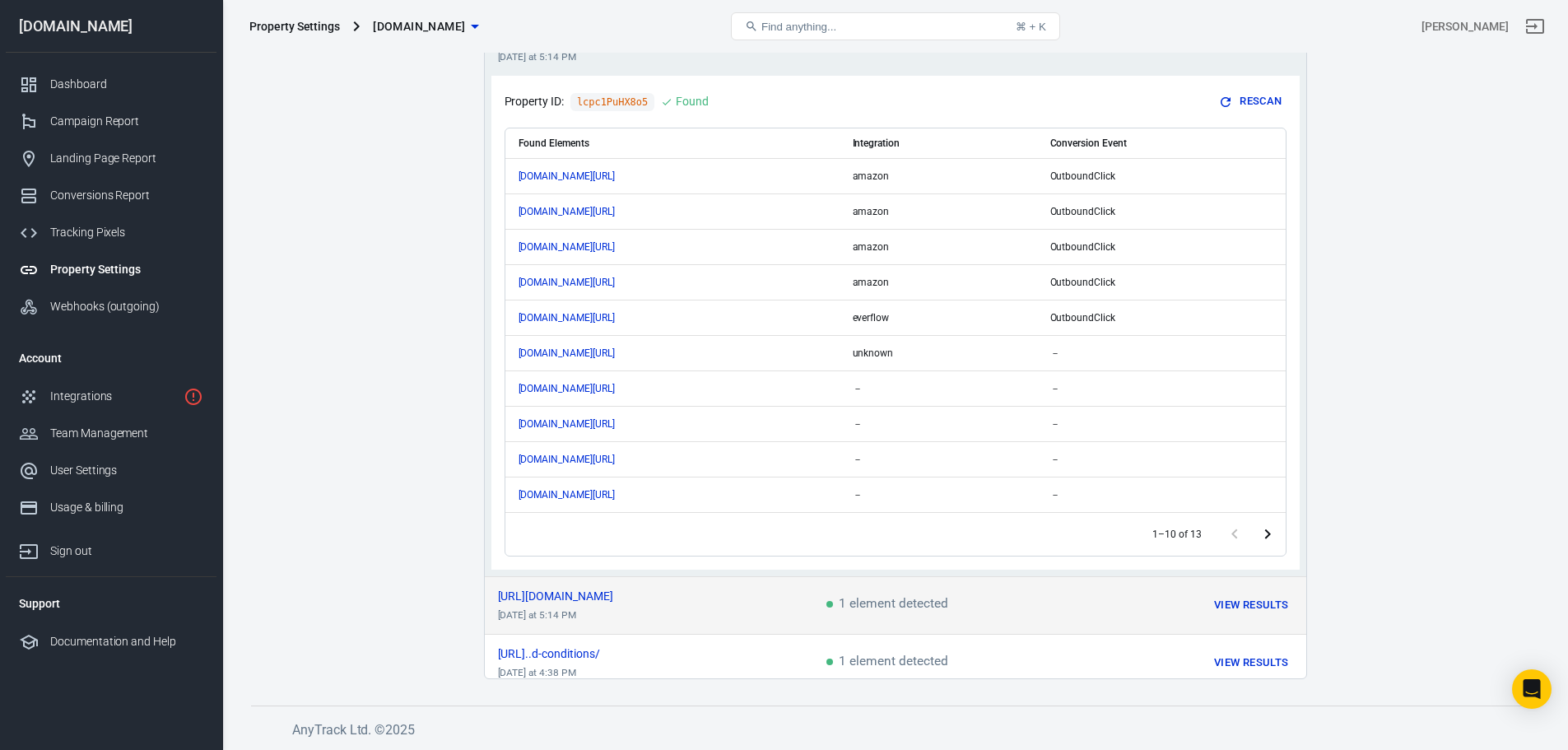
click at [1247, 595] on button "View Results" at bounding box center [1251, 606] width 82 height 26
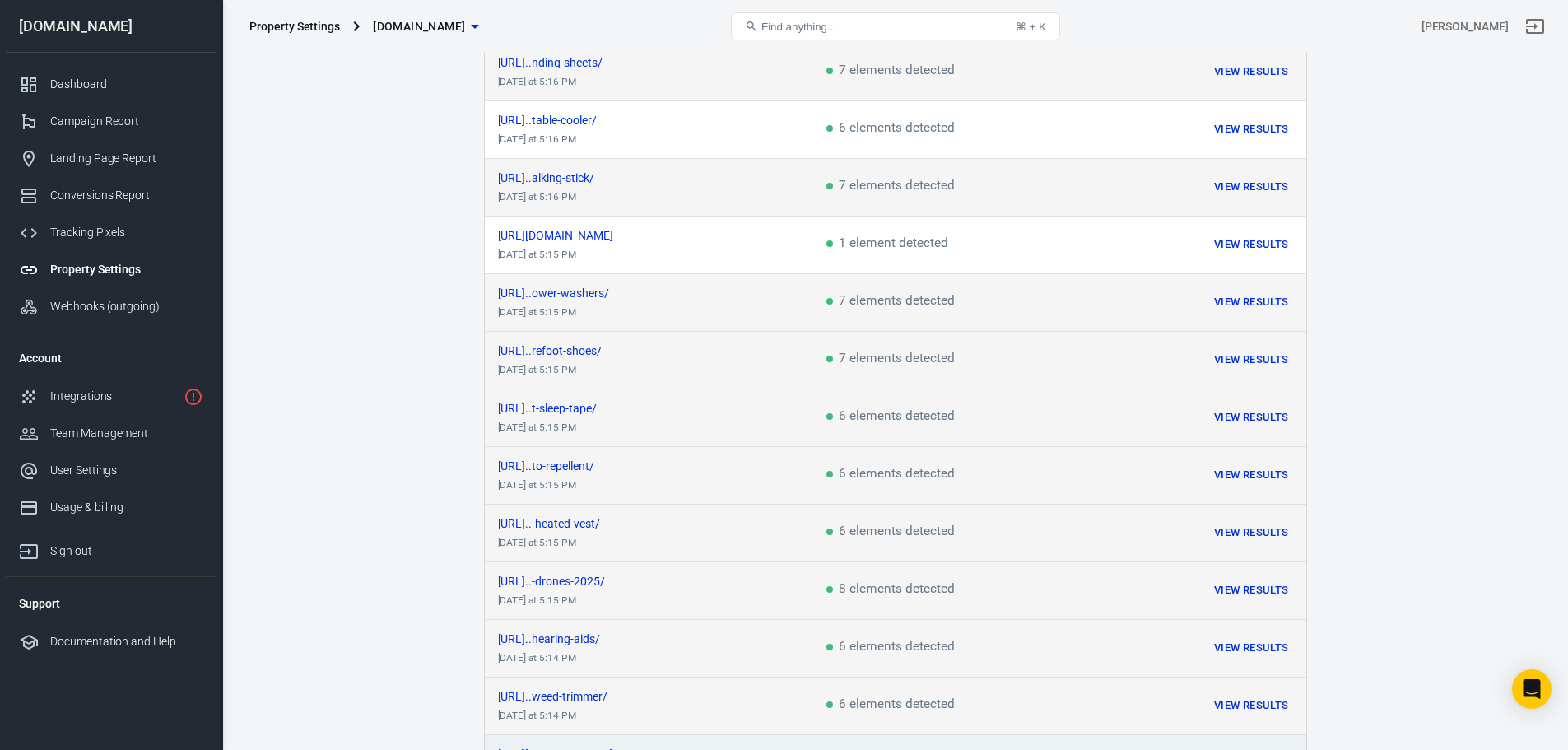
scroll to position [0, 0]
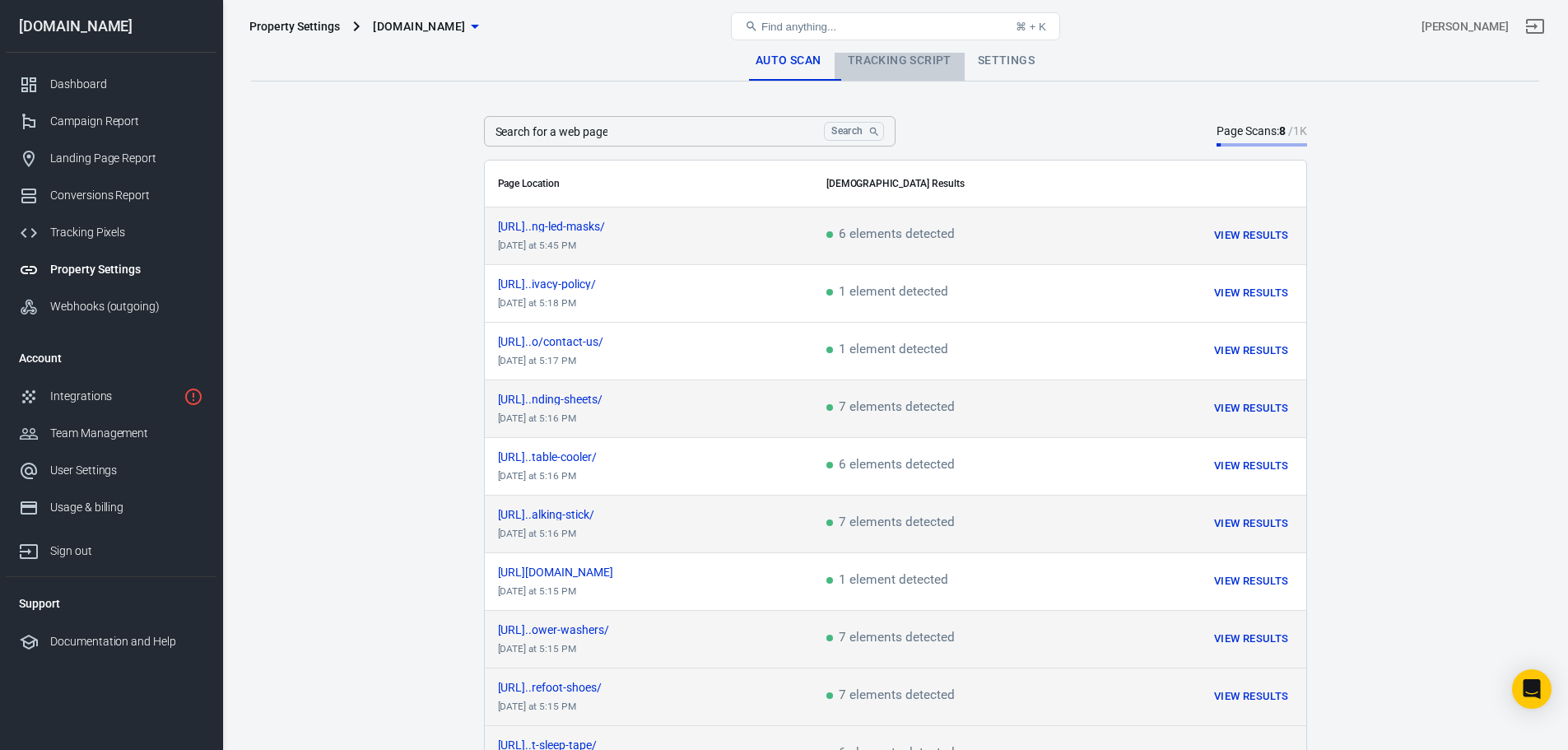
click at [917, 66] on link "Tracking Script" at bounding box center [899, 61] width 130 height 40
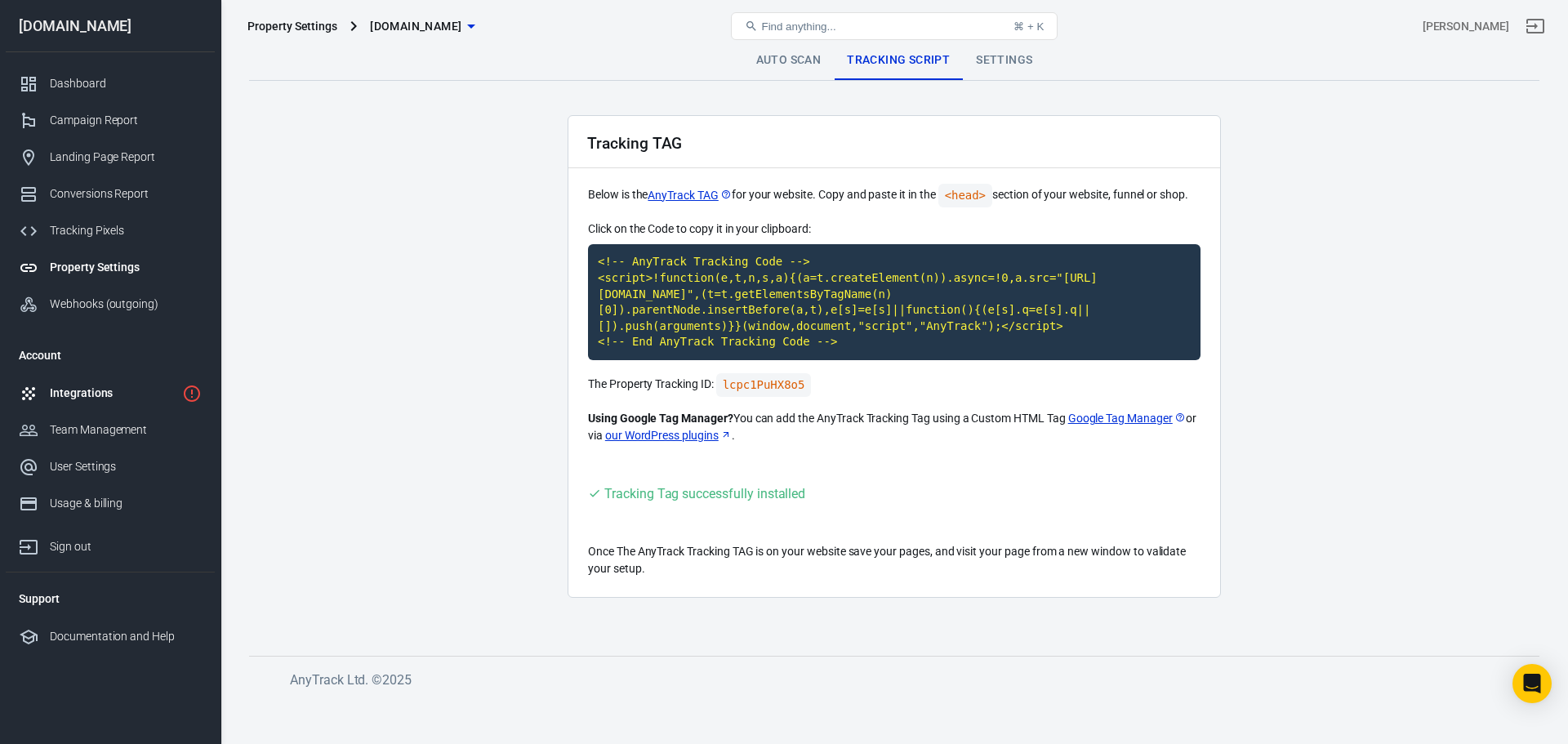
click at [99, 385] on div "Integrations" at bounding box center [113, 393] width 126 height 17
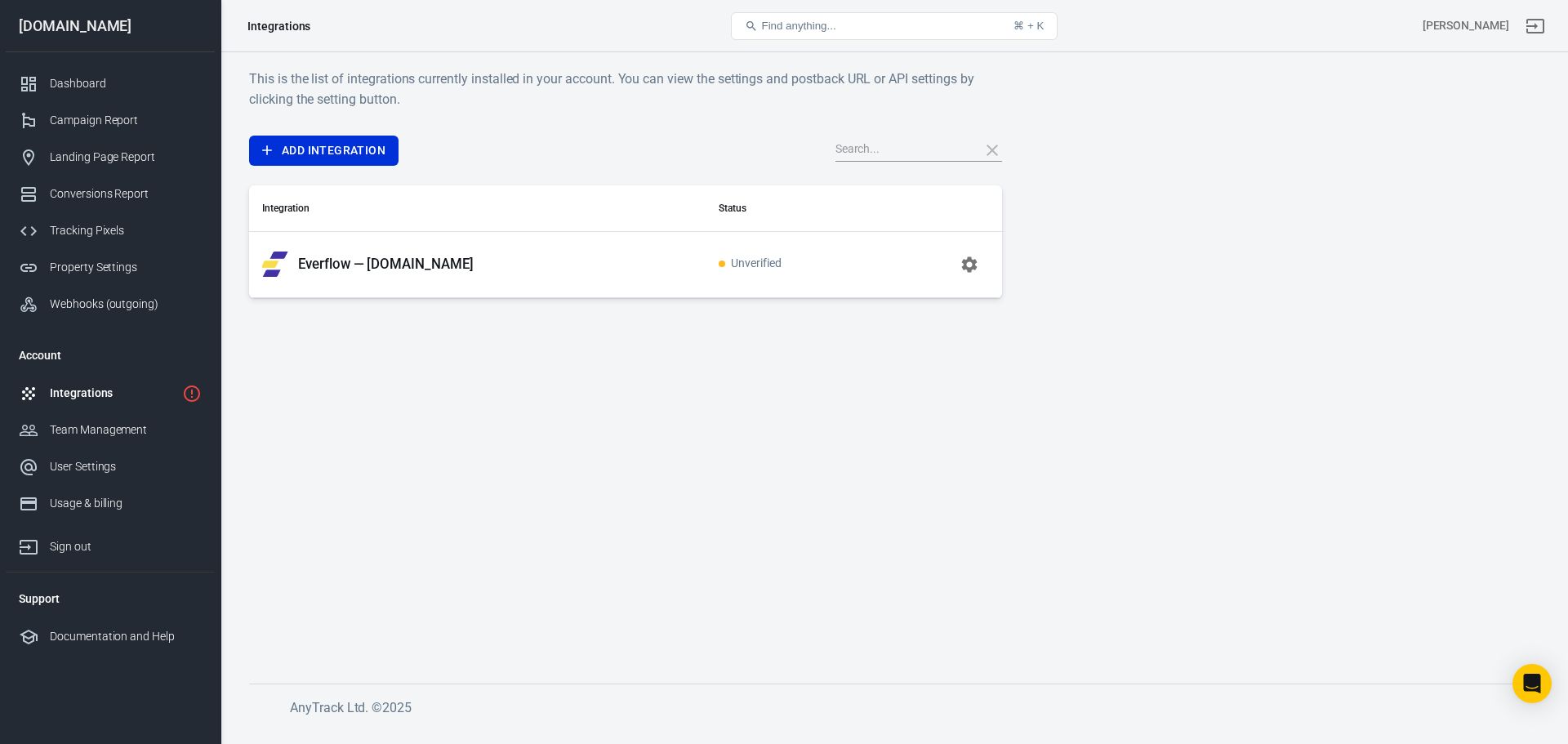
click at [406, 269] on p "Everflow — [DOMAIN_NAME]" at bounding box center [386, 263] width 176 height 17
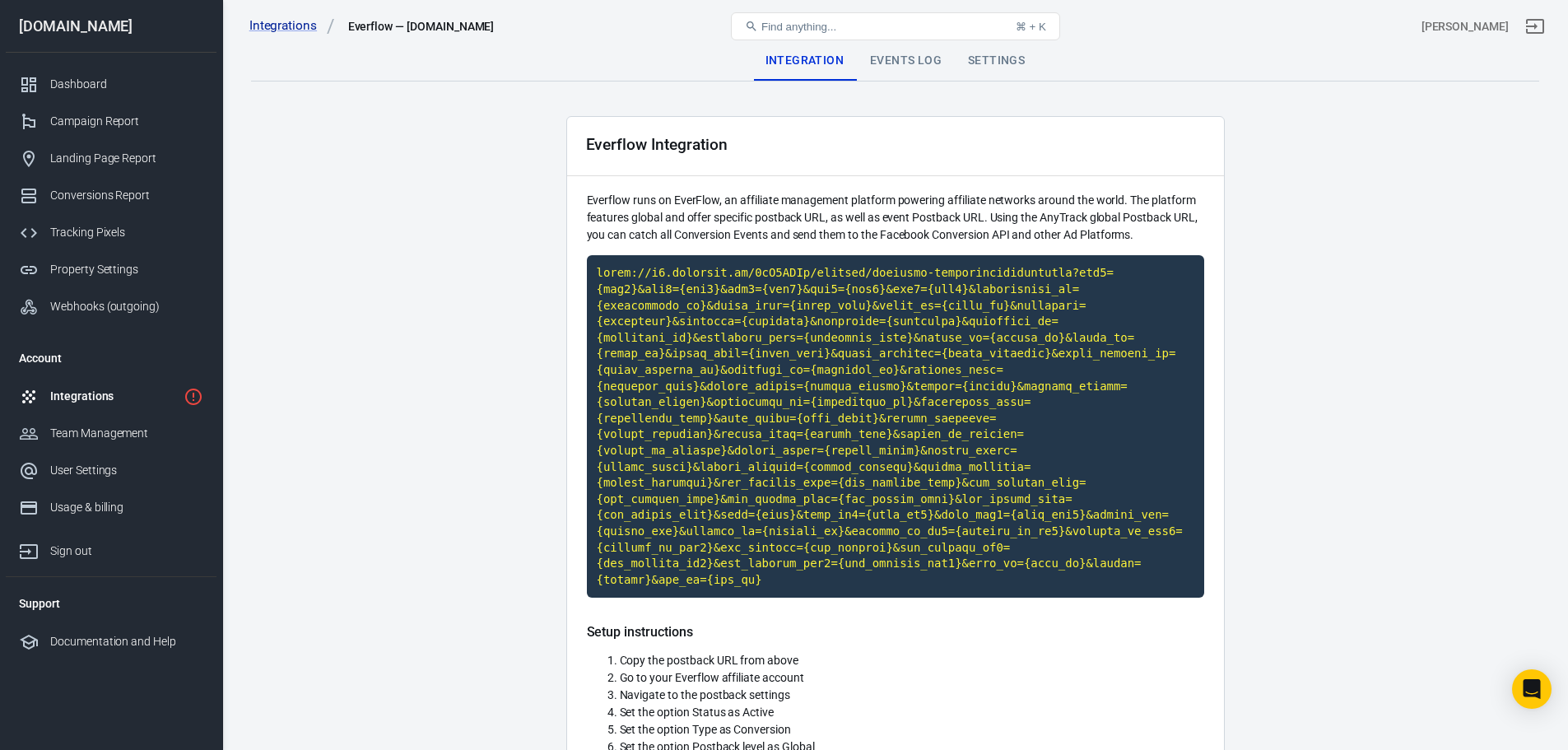
click at [1386, 322] on main "Integration Events Log Settings Everflow Integration Everflow runs on EverFlow,…" at bounding box center [896, 612] width 1289 height 1142
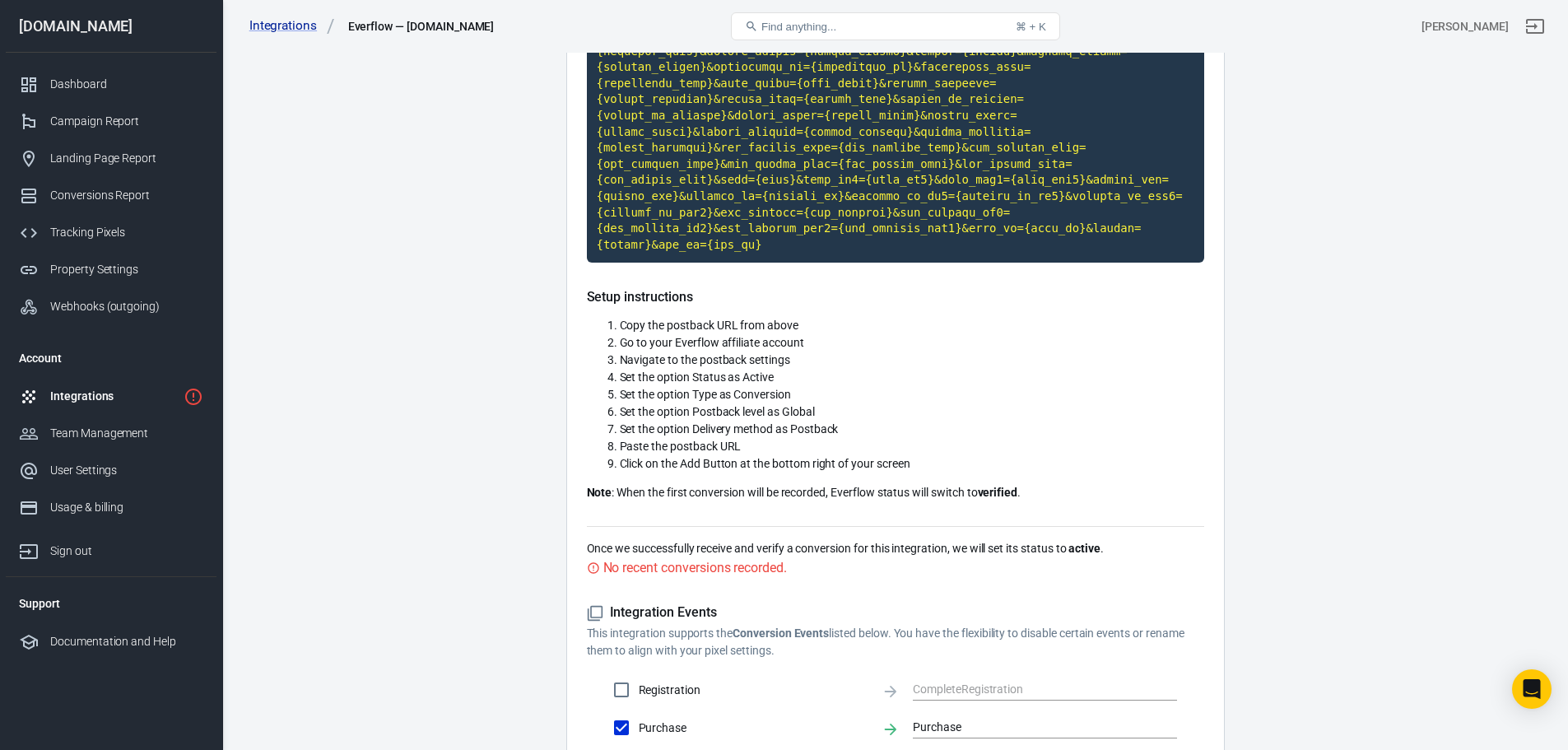
scroll to position [456, 0]
